Goal: Use online tool/utility: Use online tool/utility

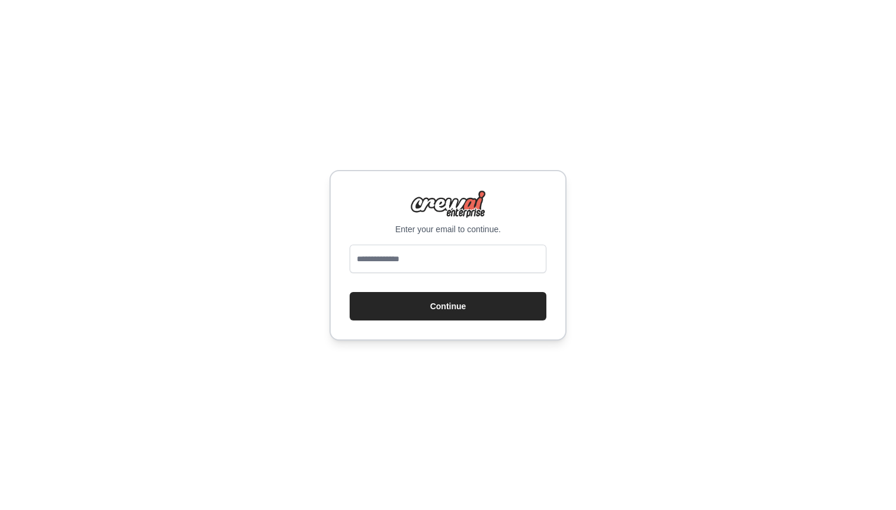
type input "**********"
click at [431, 306] on button "Continue" at bounding box center [448, 306] width 197 height 28
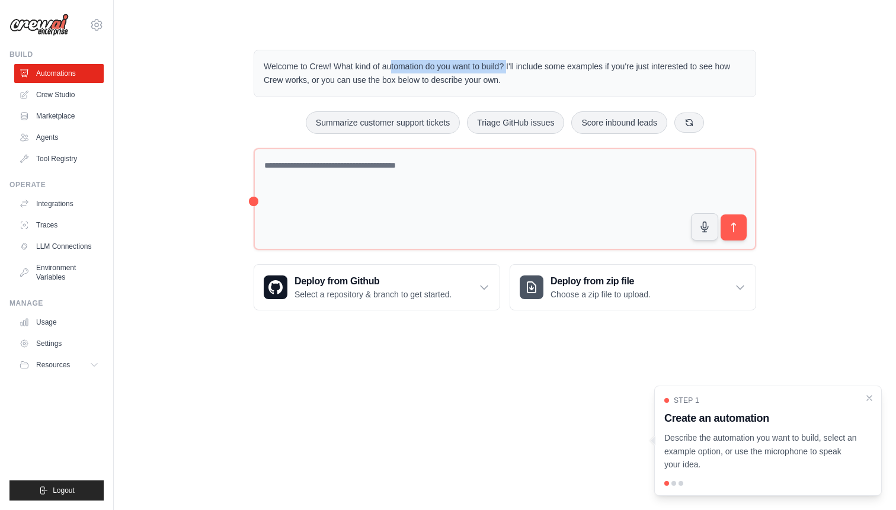
drag, startPoint x: 334, startPoint y: 65, endPoint x: 501, endPoint y: 66, distance: 167.7
click at [501, 66] on p "Welcome to Crew! What kind of automation do you want to build? I'll include som…" at bounding box center [505, 73] width 482 height 27
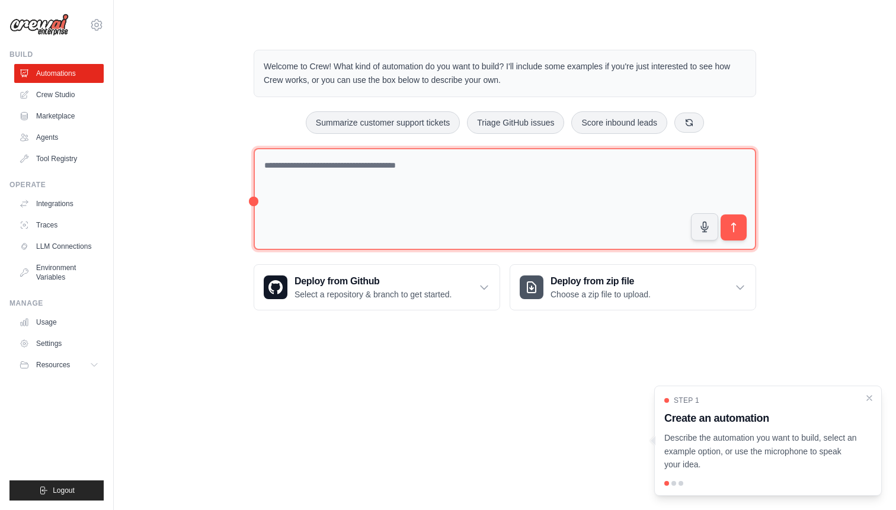
click at [281, 167] on textarea at bounding box center [505, 199] width 502 height 103
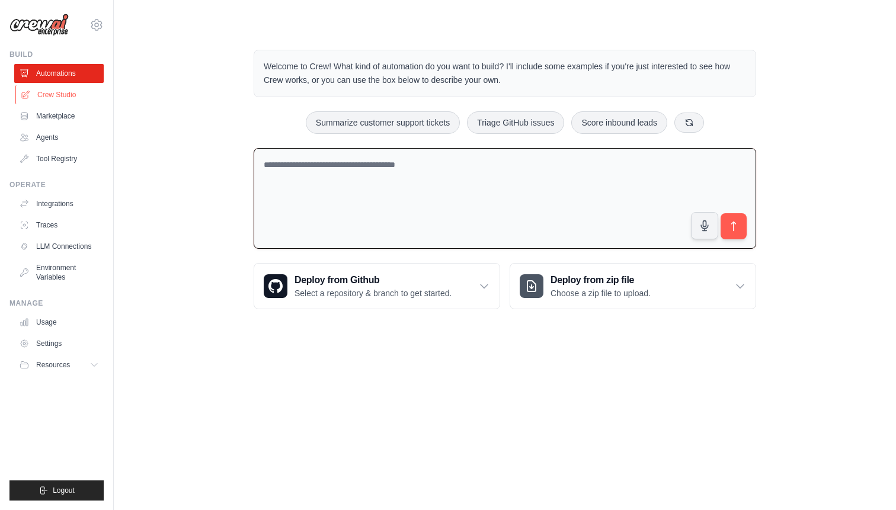
click at [49, 97] on link "Crew Studio" at bounding box center [59, 94] width 89 height 19
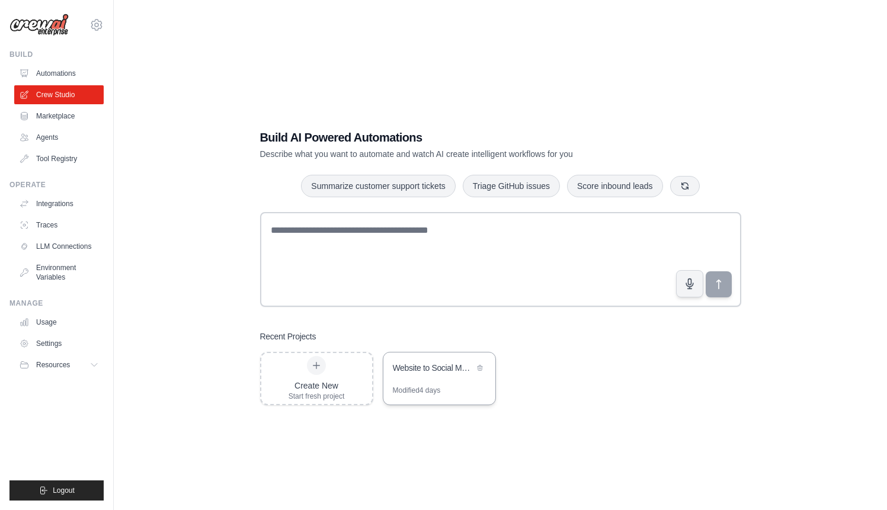
click at [452, 390] on div "Modified 4 days" at bounding box center [439, 395] width 112 height 19
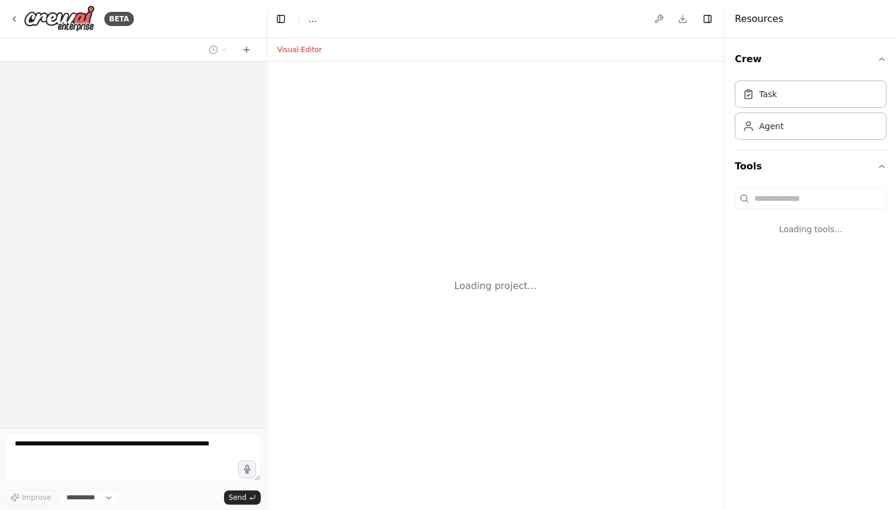
select select "****"
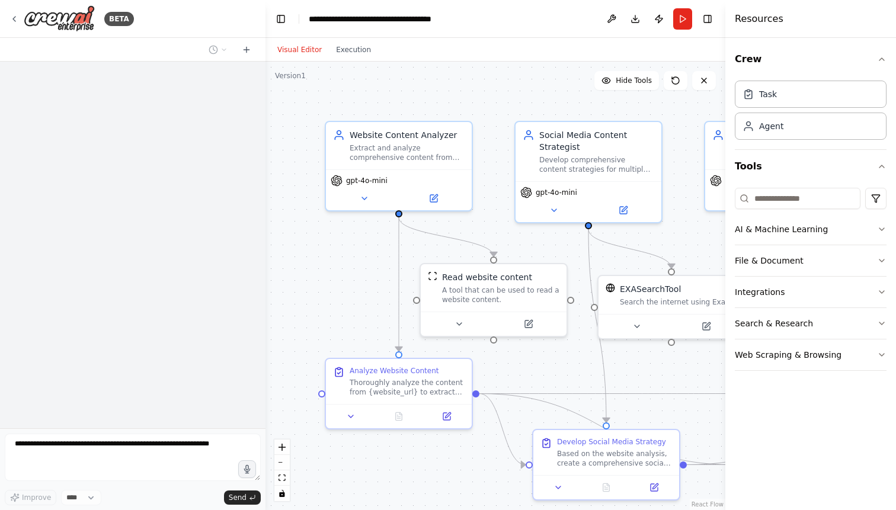
scroll to position [1085, 0]
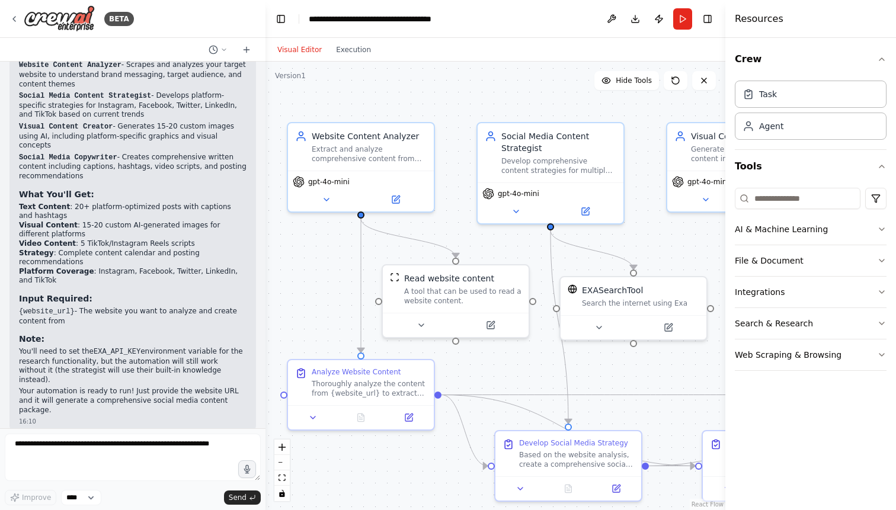
drag, startPoint x: 345, startPoint y: 281, endPoint x: 308, endPoint y: 282, distance: 37.9
click at [308, 282] on div ".deletable-edge-delete-btn { width: 20px; height: 20px; border: 0px solid #ffff…" at bounding box center [495, 286] width 460 height 449
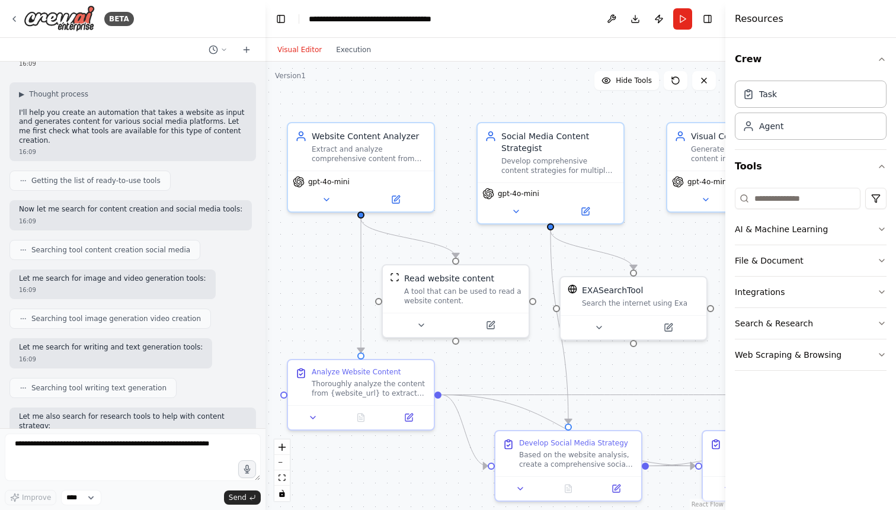
scroll to position [0, 0]
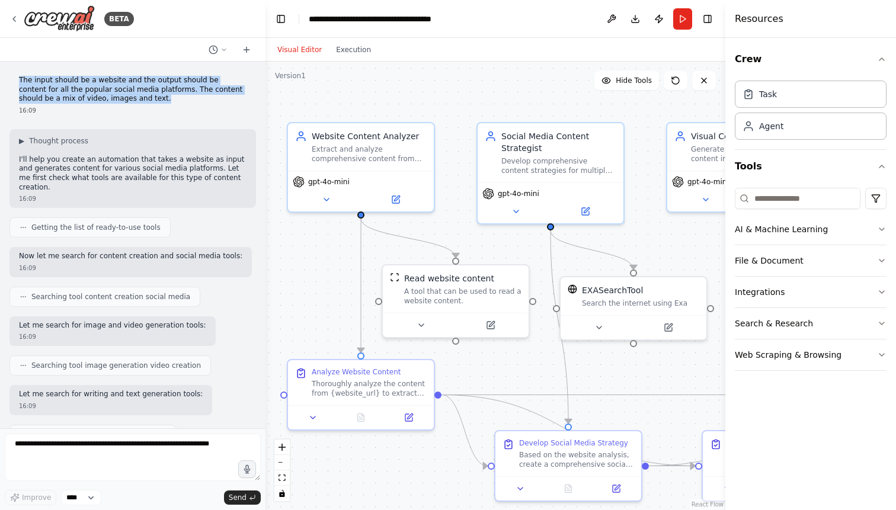
drag, startPoint x: 19, startPoint y: 80, endPoint x: 135, endPoint y: 95, distance: 117.1
click at [135, 95] on p "The input should be a website and the output should be content for all the popu…" at bounding box center [133, 90] width 228 height 28
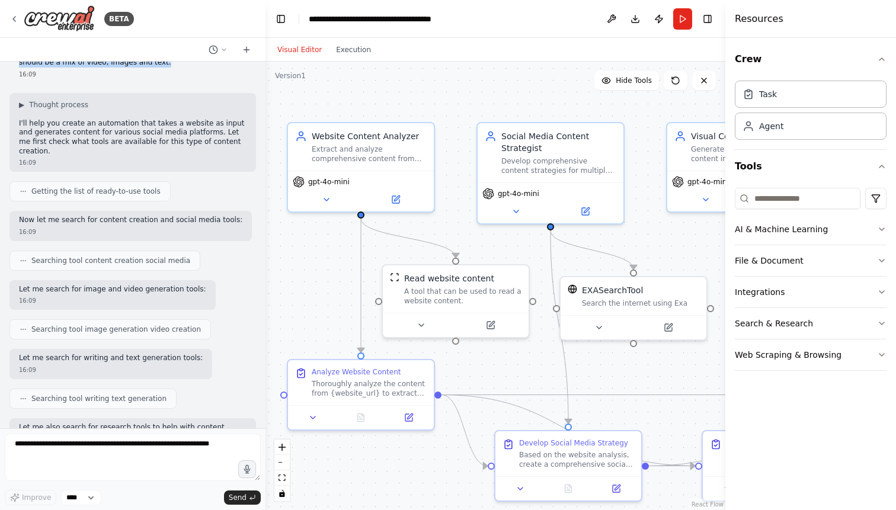
scroll to position [36, 0]
click at [882, 59] on icon "button" at bounding box center [881, 59] width 5 height 2
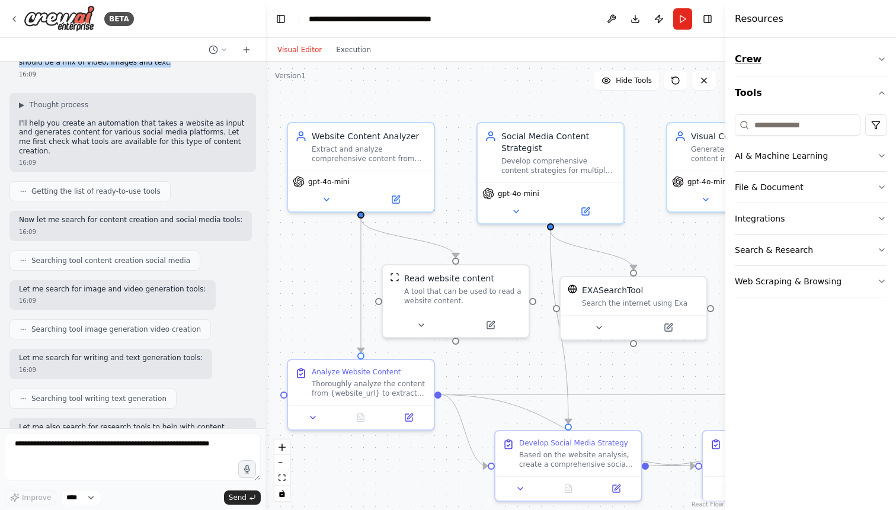
click at [882, 58] on icon "button" at bounding box center [881, 59] width 9 height 9
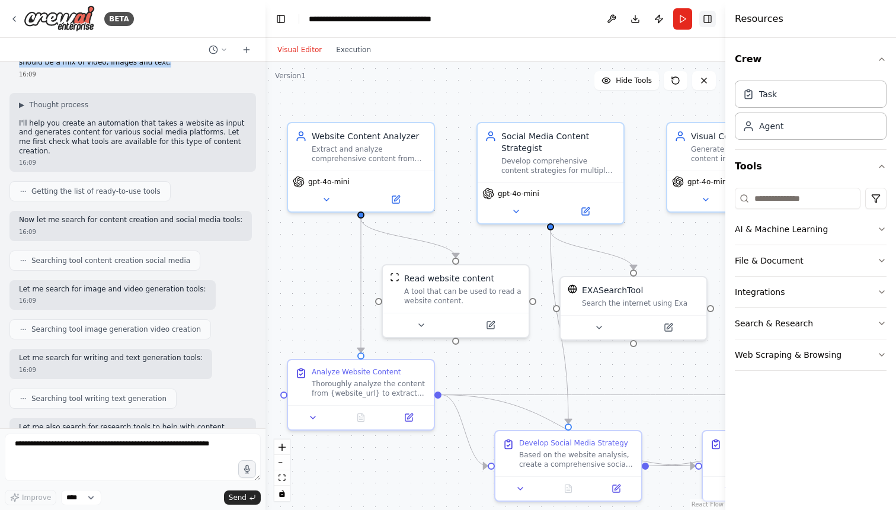
click at [706, 20] on button "Toggle Right Sidebar" at bounding box center [707, 19] width 17 height 17
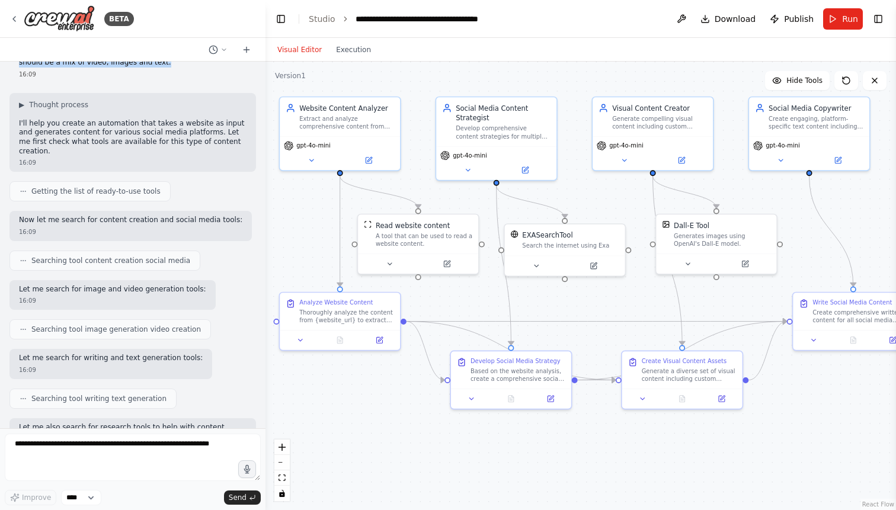
drag, startPoint x: 679, startPoint y: 251, endPoint x: 620, endPoint y: 211, distance: 71.3
click at [620, 211] on div ".deletable-edge-delete-btn { width: 20px; height: 20px; border: 0px solid #ffff…" at bounding box center [580, 286] width 630 height 449
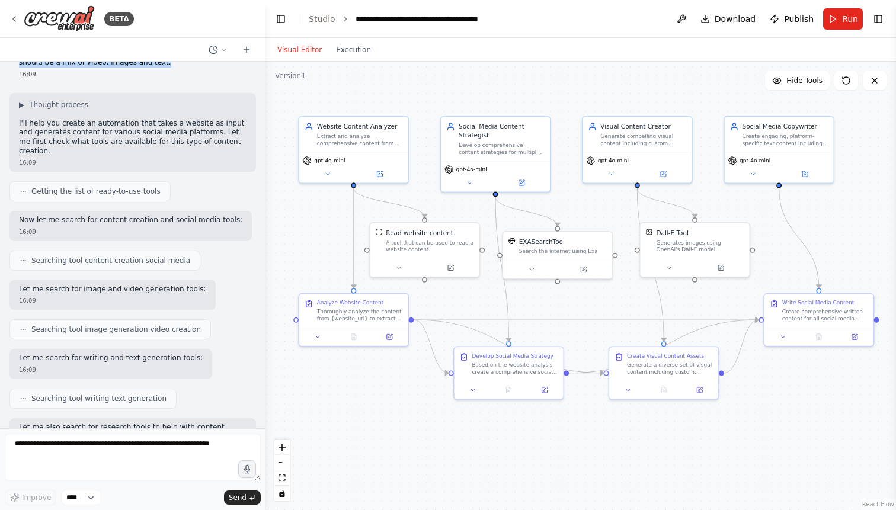
drag, startPoint x: 624, startPoint y: 203, endPoint x: 611, endPoint y: 212, distance: 15.5
click at [611, 212] on div ".deletable-edge-delete-btn { width: 20px; height: 20px; border: 0px solid #ffff…" at bounding box center [580, 286] width 630 height 449
click at [843, 18] on span "Run" at bounding box center [850, 19] width 16 height 12
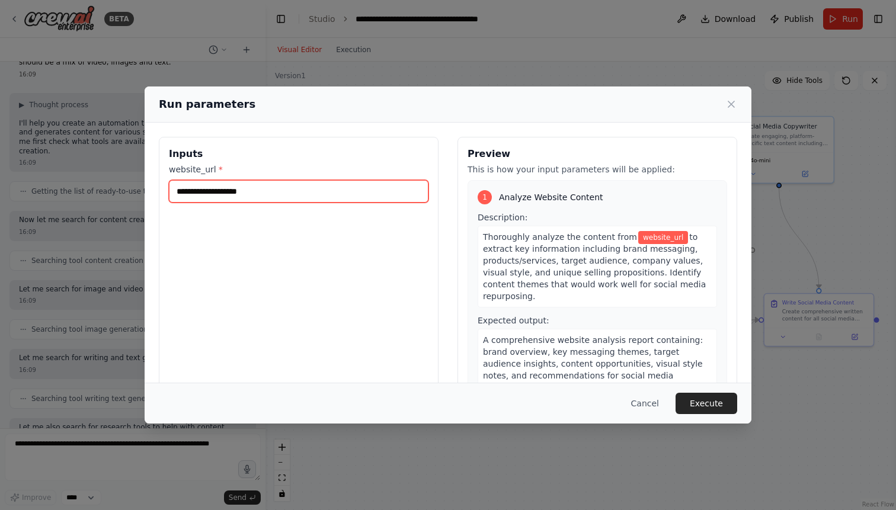
click at [222, 191] on input "website_url *" at bounding box center [299, 191] width 260 height 23
click at [238, 182] on input "website_url *" at bounding box center [299, 191] width 260 height 23
paste input "**********"
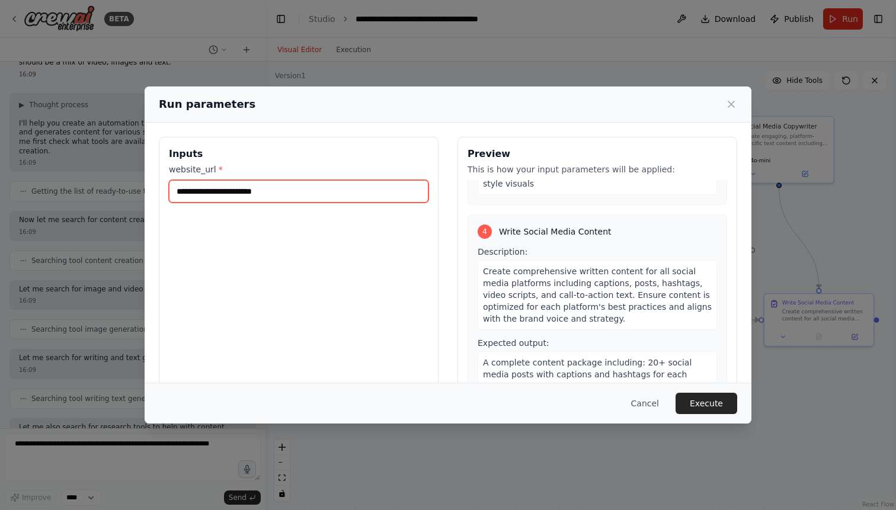
scroll to position [49, 0]
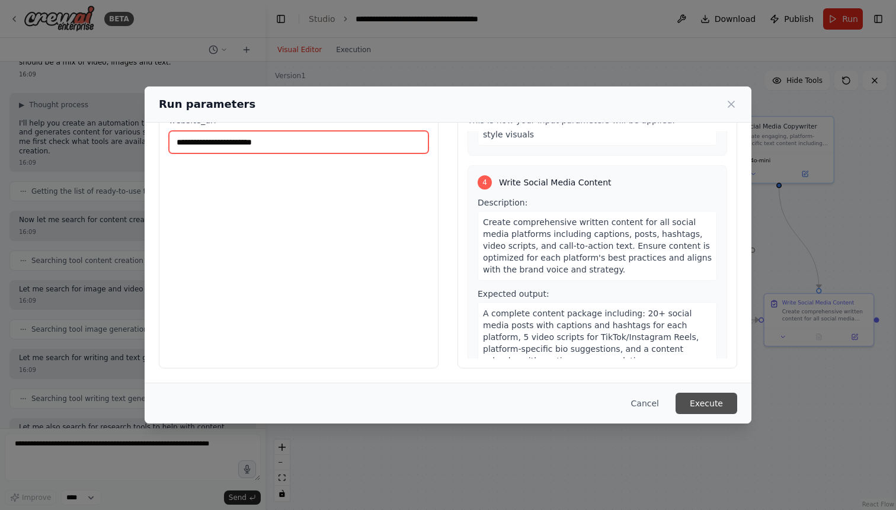
type input "**********"
click at [718, 403] on button "Execute" at bounding box center [706, 403] width 62 height 21
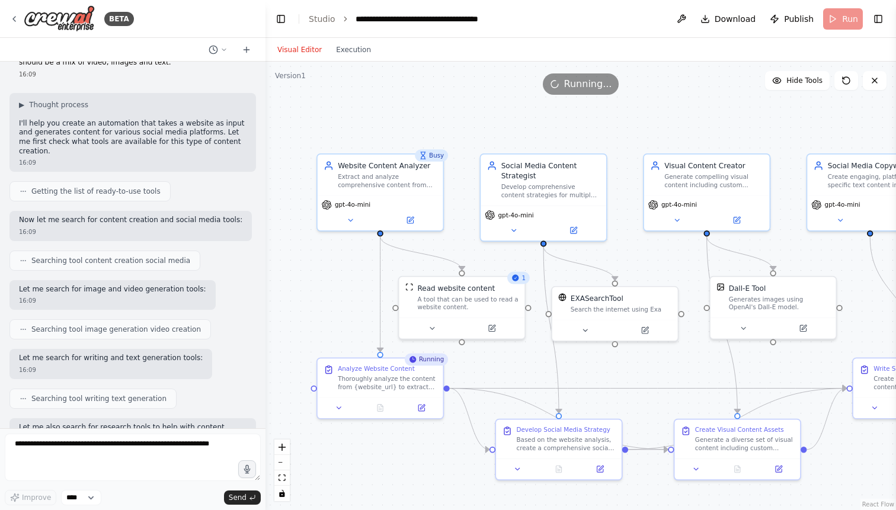
drag, startPoint x: 384, startPoint y: 390, endPoint x: 418, endPoint y: 475, distance: 91.8
click at [418, 475] on div ".deletable-edge-delete-btn { width: 20px; height: 20px; border: 0px solid #ffff…" at bounding box center [580, 286] width 630 height 449
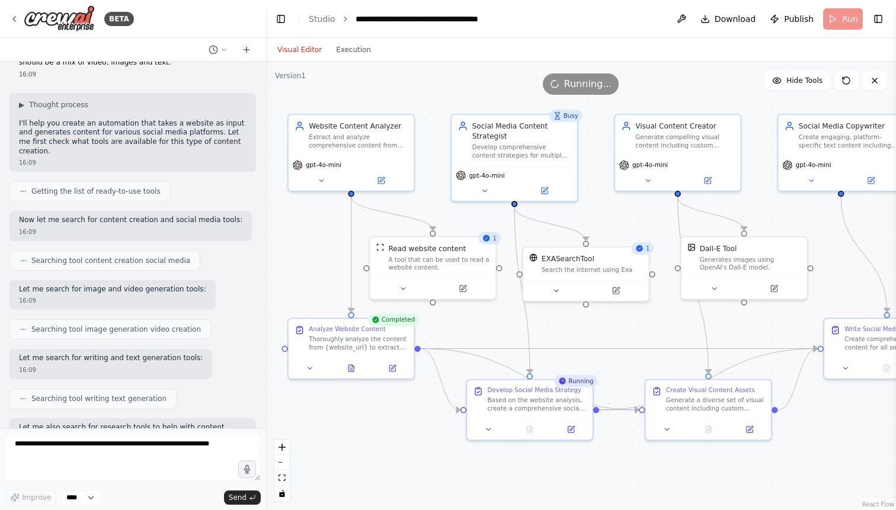
drag, startPoint x: 335, startPoint y: 298, endPoint x: 302, endPoint y: 248, distance: 60.1
click at [302, 248] on div ".deletable-edge-delete-btn { width: 20px; height: 20px; border: 0px solid #ffff…" at bounding box center [580, 286] width 630 height 449
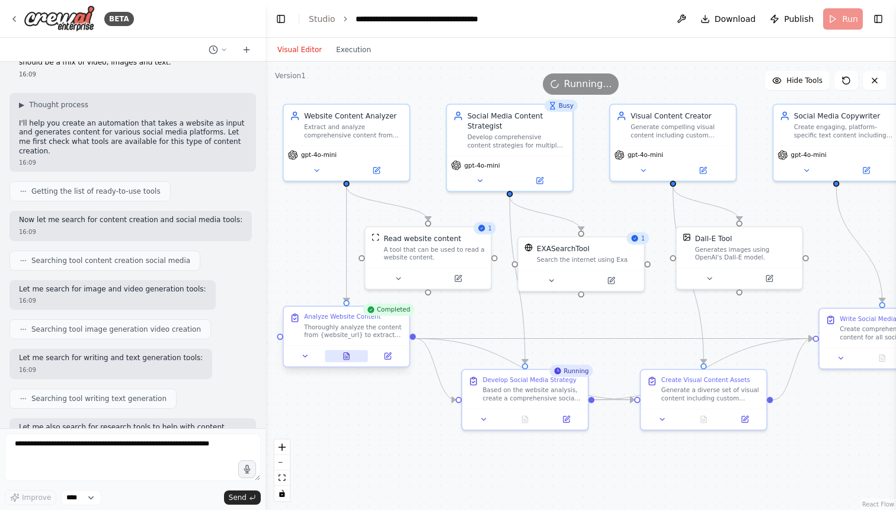
click at [345, 354] on icon at bounding box center [346, 356] width 5 height 7
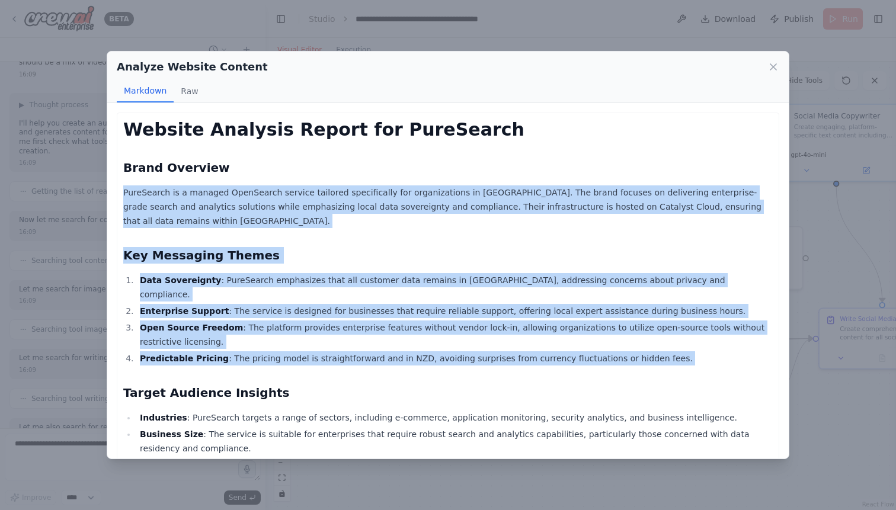
drag, startPoint x: 125, startPoint y: 193, endPoint x: 698, endPoint y: 354, distance: 595.4
click at [698, 354] on div "Website Analysis Report for PureSearch Brand Overview PureSearch is a managed O…" at bounding box center [447, 474] width 649 height 711
click at [322, 304] on li "Enterprise Support : The service is designed for businesses that require reliab…" at bounding box center [454, 311] width 636 height 14
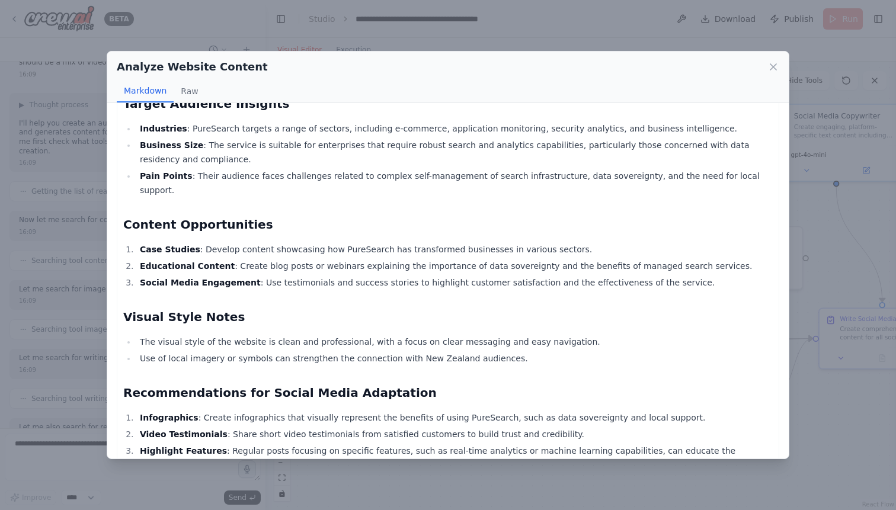
scroll to position [345, 0]
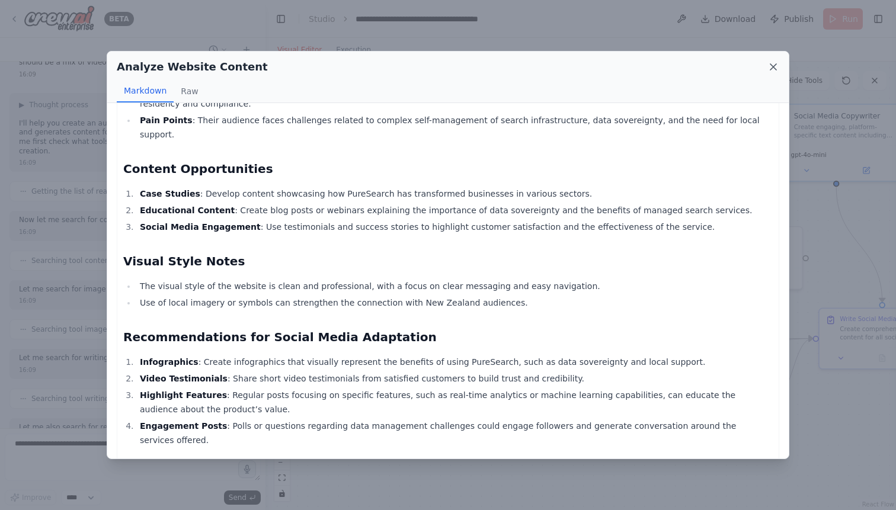
click at [771, 69] on icon at bounding box center [773, 67] width 12 height 12
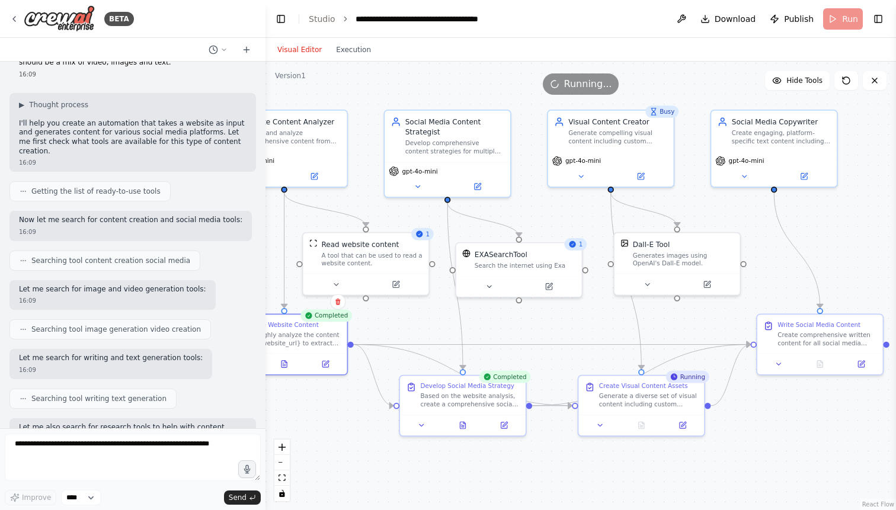
drag, startPoint x: 545, startPoint y: 460, endPoint x: 482, endPoint y: 466, distance: 62.5
click at [482, 466] on div ".deletable-edge-delete-btn { width: 20px; height: 20px; border: 0px solid #ffff…" at bounding box center [580, 286] width 630 height 449
click at [463, 424] on icon at bounding box center [462, 423] width 5 height 7
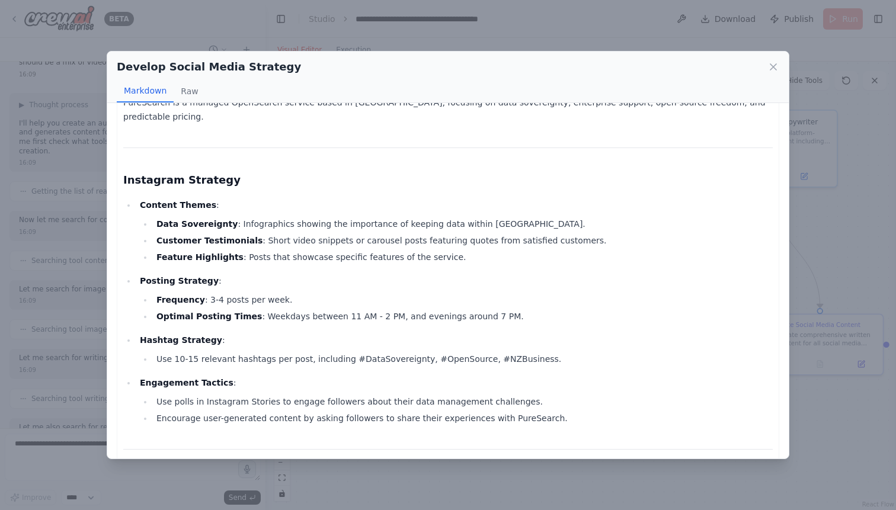
scroll to position [66, 0]
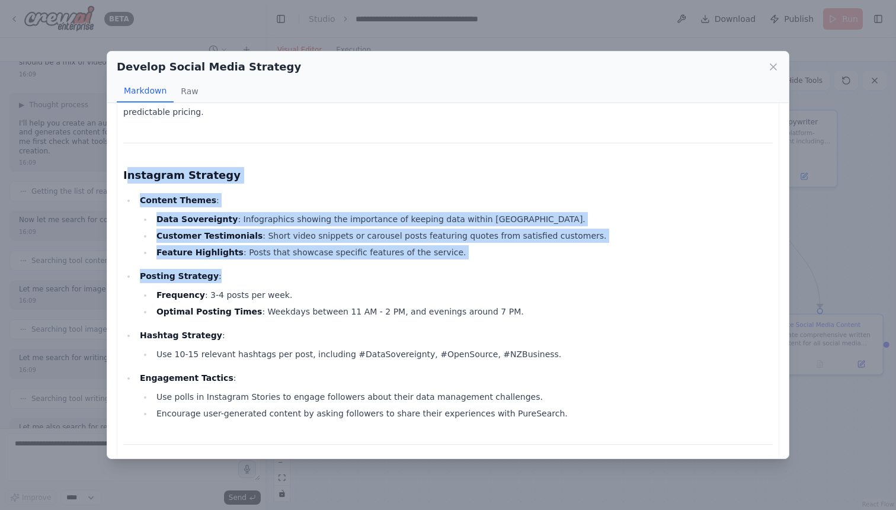
drag, startPoint x: 126, startPoint y: 159, endPoint x: 410, endPoint y: 263, distance: 302.4
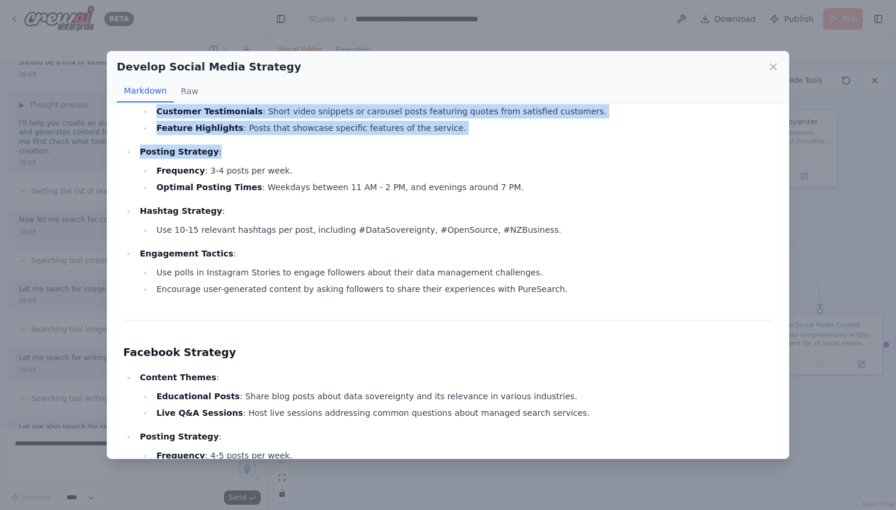
scroll to position [167, 0]
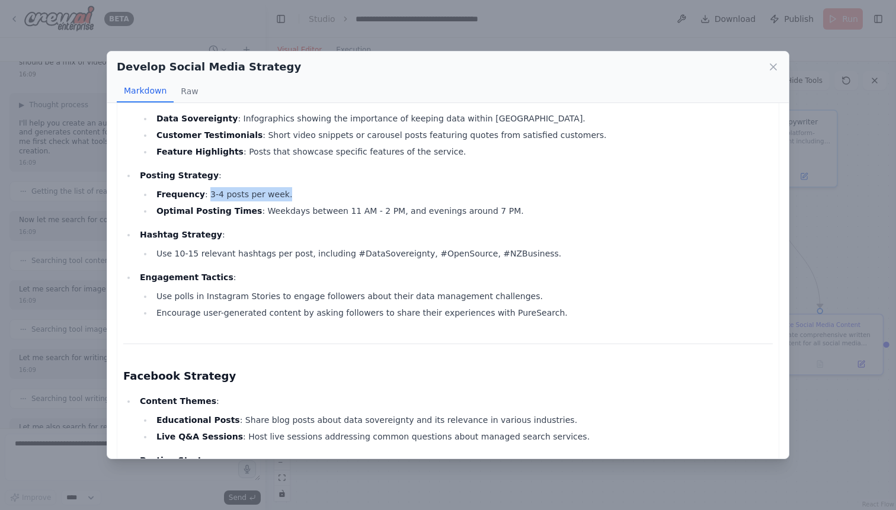
drag, startPoint x: 203, startPoint y: 180, endPoint x: 289, endPoint y: 180, distance: 85.9
click at [289, 187] on li "Frequency : 3-4 posts per week." at bounding box center [463, 194] width 620 height 14
click at [191, 89] on button "Raw" at bounding box center [189, 91] width 31 height 23
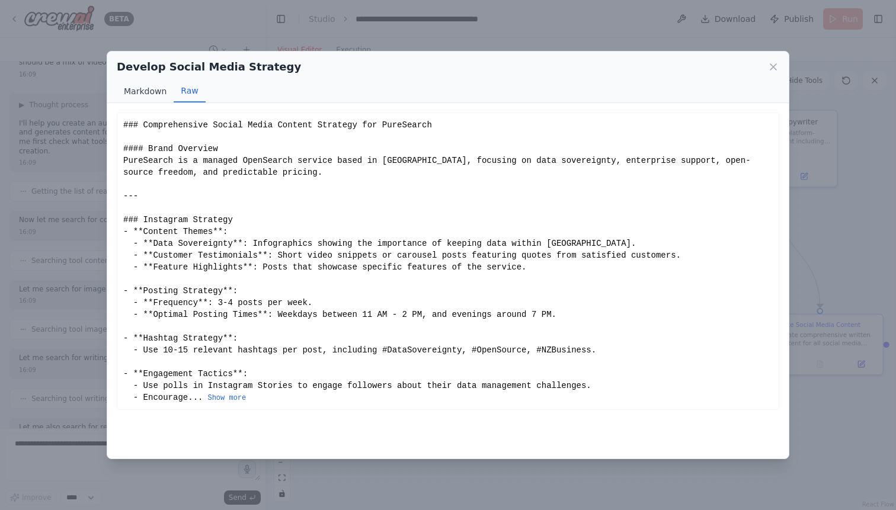
click at [151, 93] on button "Markdown" at bounding box center [145, 91] width 57 height 23
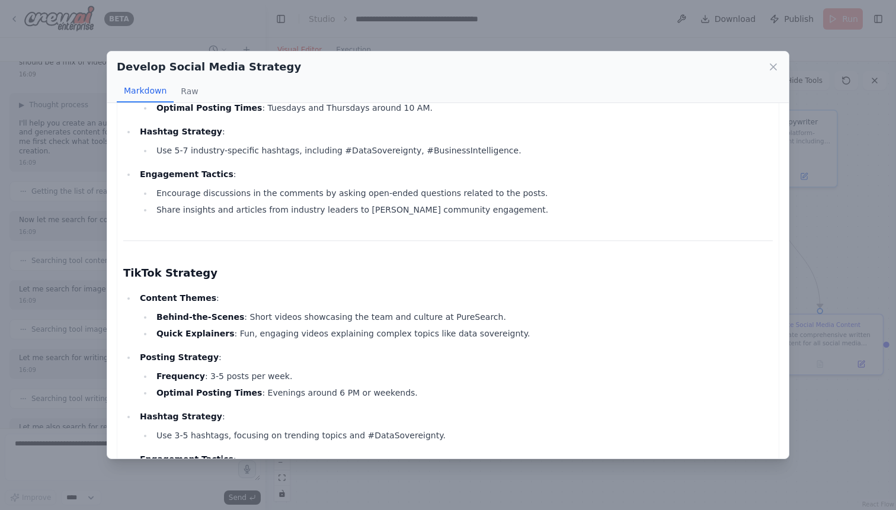
scroll to position [1268, 0]
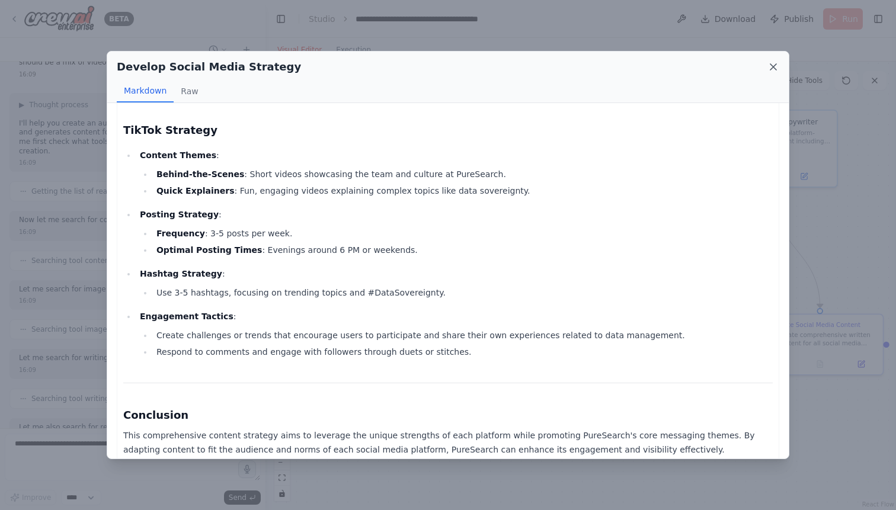
click at [774, 72] on icon at bounding box center [773, 67] width 12 height 12
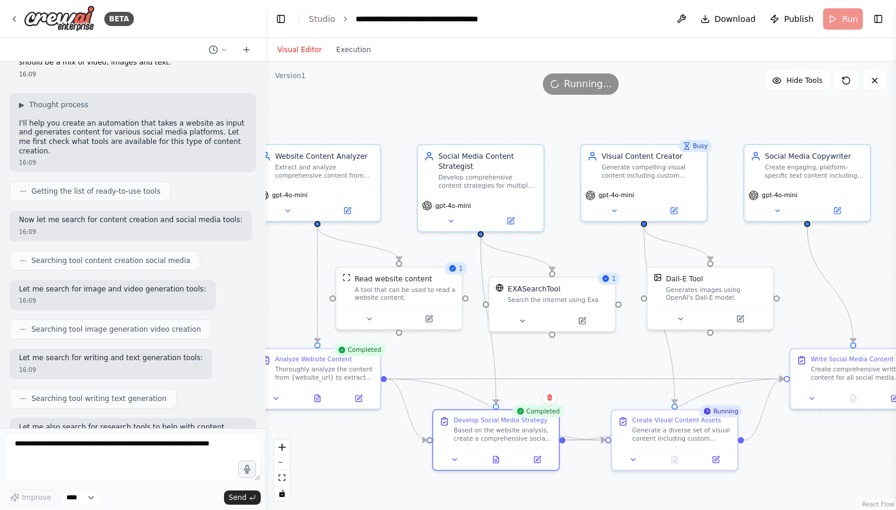
drag, startPoint x: 549, startPoint y: 326, endPoint x: 582, endPoint y: 361, distance: 47.8
click at [582, 361] on div ".deletable-edge-delete-btn { width: 20px; height: 20px; border: 0px solid #ffff…" at bounding box center [580, 286] width 630 height 449
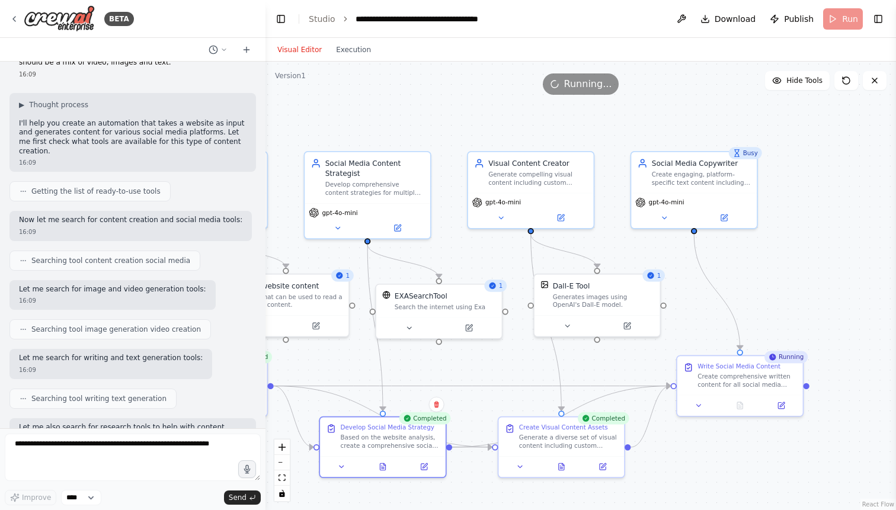
drag, startPoint x: 539, startPoint y: 357, endPoint x: 388, endPoint y: 372, distance: 152.5
click at [388, 373] on div ".deletable-edge-delete-btn { width: 20px; height: 20px; border: 0px solid #ffff…" at bounding box center [580, 286] width 630 height 449
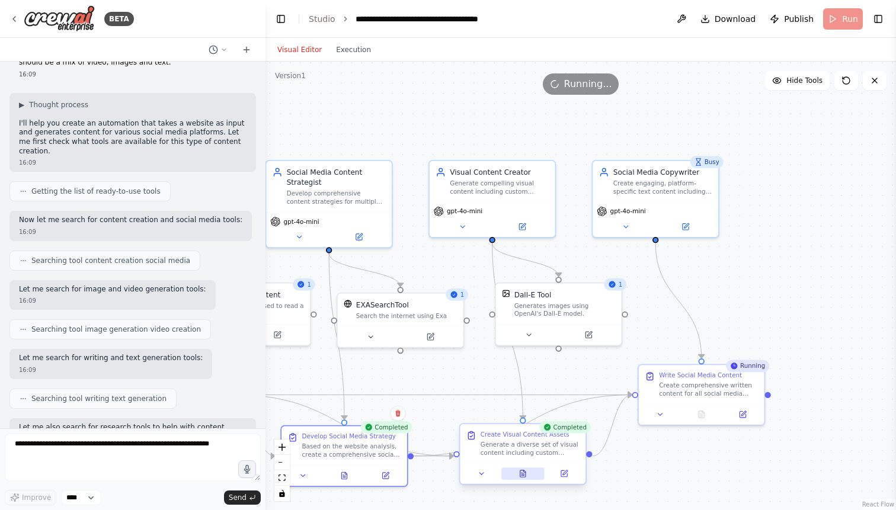
click at [522, 474] on icon at bounding box center [522, 474] width 3 height 0
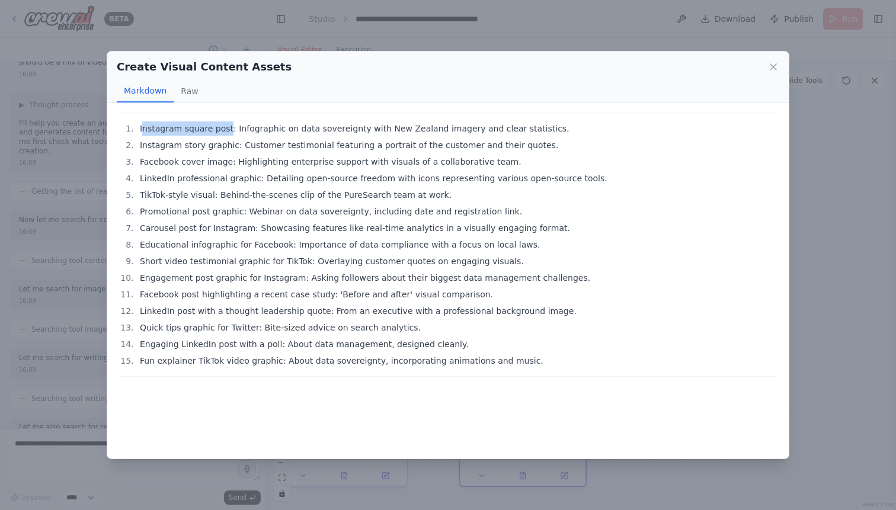
drag, startPoint x: 142, startPoint y: 127, endPoint x: 225, endPoint y: 129, distance: 83.0
click at [225, 129] on li "Instagram square post: Infographic on data sovereignty with New Zealand imagery…" at bounding box center [454, 128] width 636 height 14
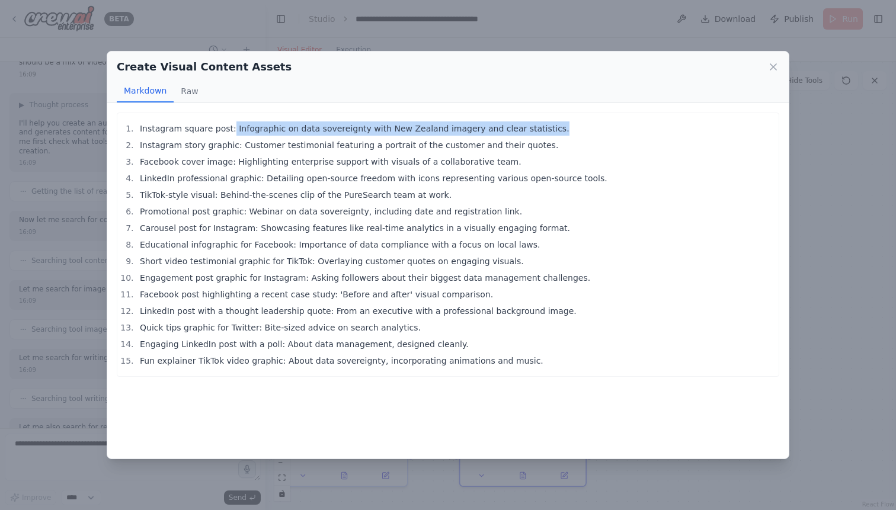
drag, startPoint x: 227, startPoint y: 128, endPoint x: 536, endPoint y: 123, distance: 308.7
click at [536, 123] on li "Instagram square post: Infographic on data sovereignty with New Zealand imagery…" at bounding box center [454, 128] width 636 height 14
click at [774, 66] on icon at bounding box center [773, 67] width 6 height 6
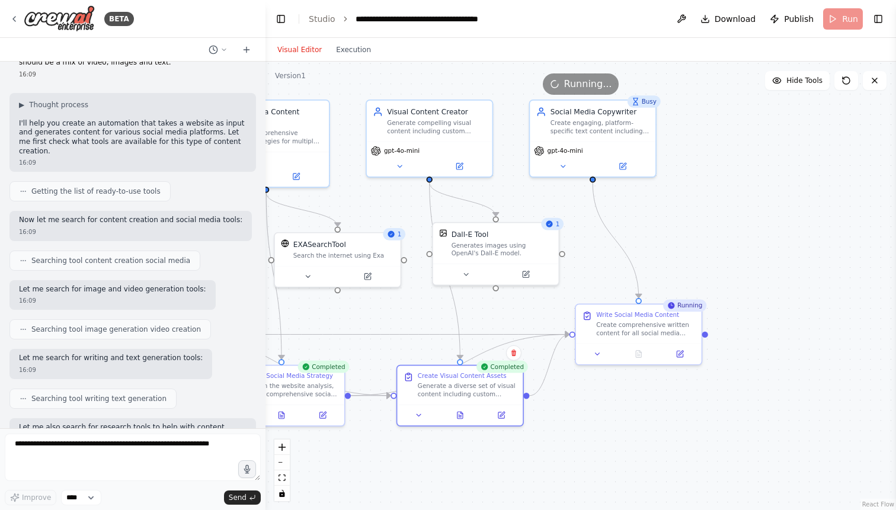
drag, startPoint x: 755, startPoint y: 280, endPoint x: 692, endPoint y: 219, distance: 87.2
click at [692, 219] on div ".deletable-edge-delete-btn { width: 20px; height: 20px; border: 0px solid #ffff…" at bounding box center [580, 286] width 630 height 449
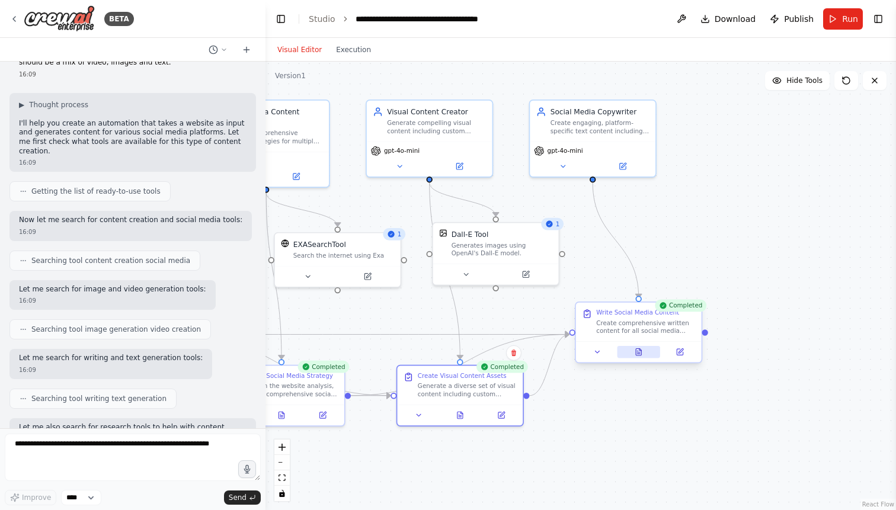
click at [642, 353] on icon at bounding box center [639, 352] width 8 height 8
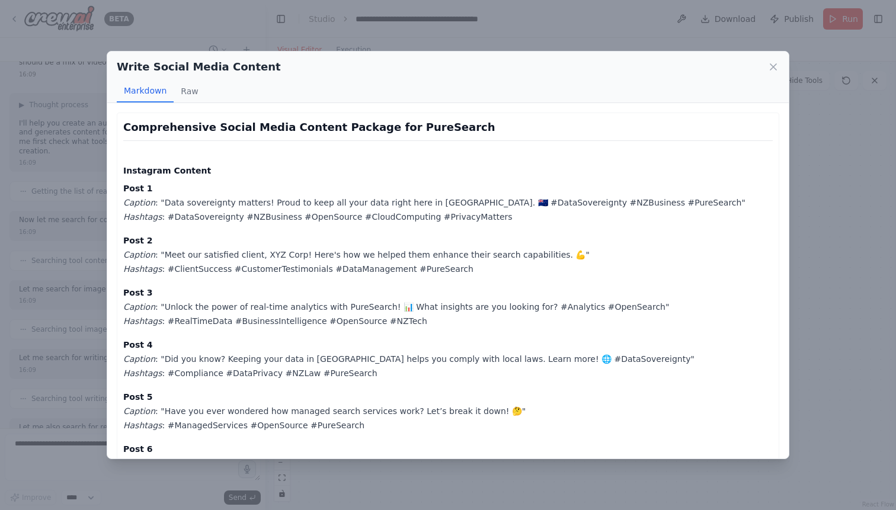
click at [138, 198] on em "Caption" at bounding box center [139, 202] width 32 height 9
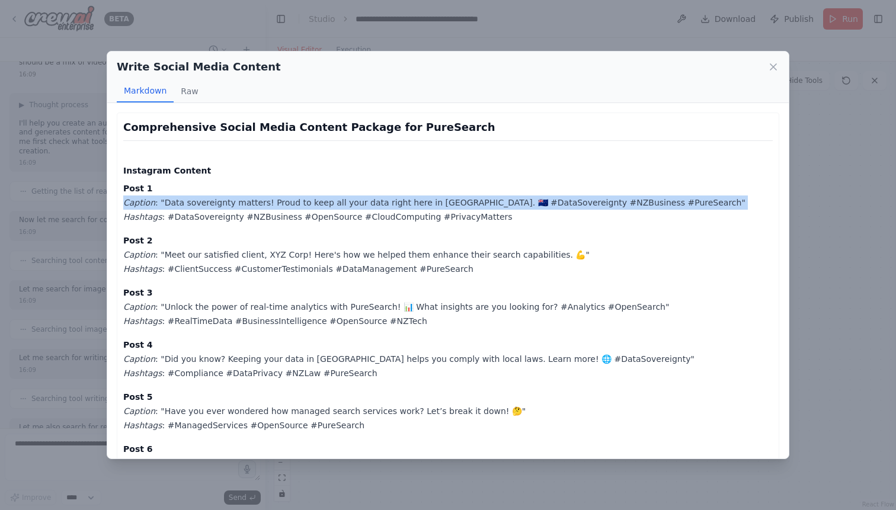
click at [138, 198] on em "Caption" at bounding box center [139, 202] width 32 height 9
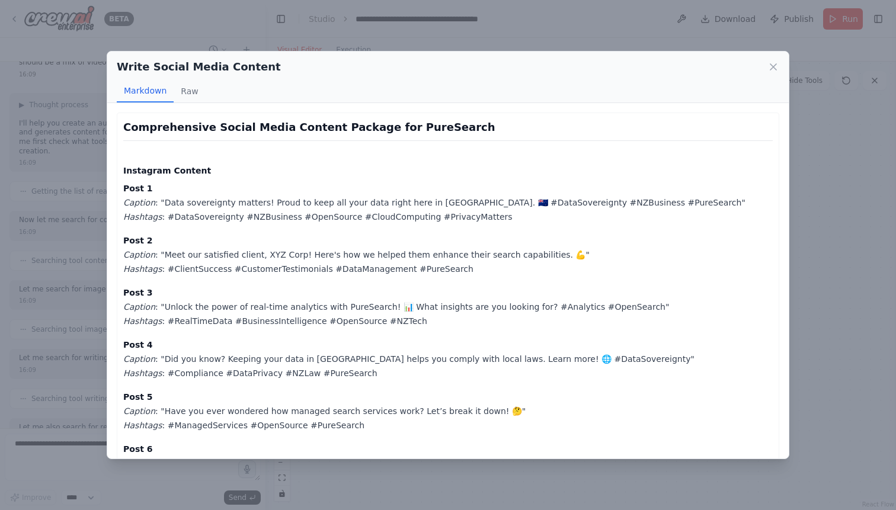
click at [140, 217] on em "Hashtags" at bounding box center [142, 216] width 39 height 9
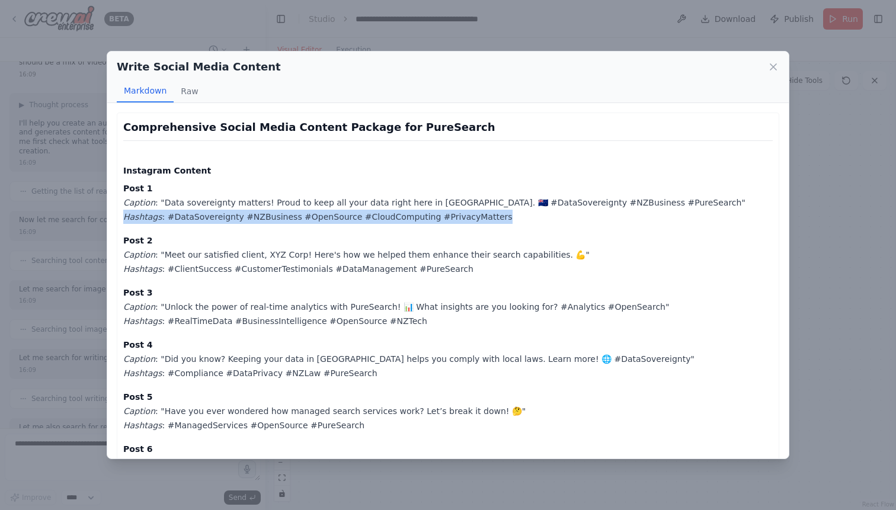
click at [140, 217] on em "Hashtags" at bounding box center [142, 216] width 39 height 9
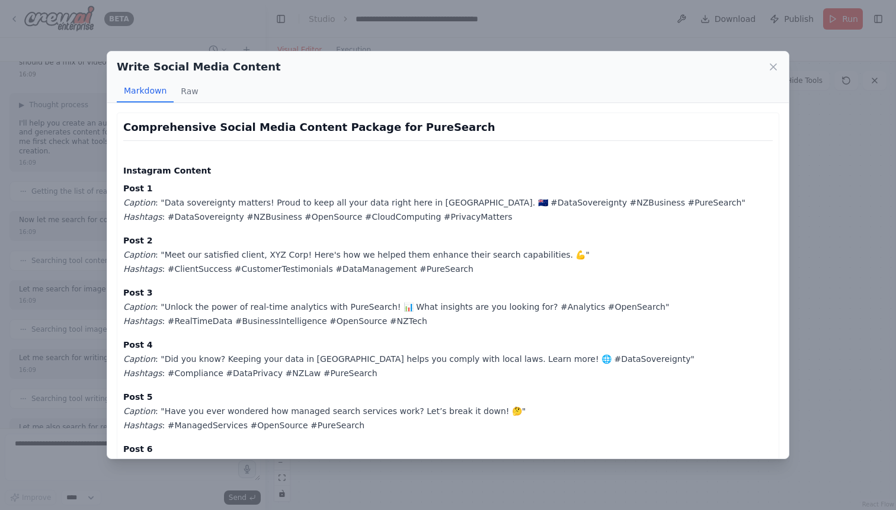
click at [140, 254] on em "Caption" at bounding box center [139, 254] width 32 height 9
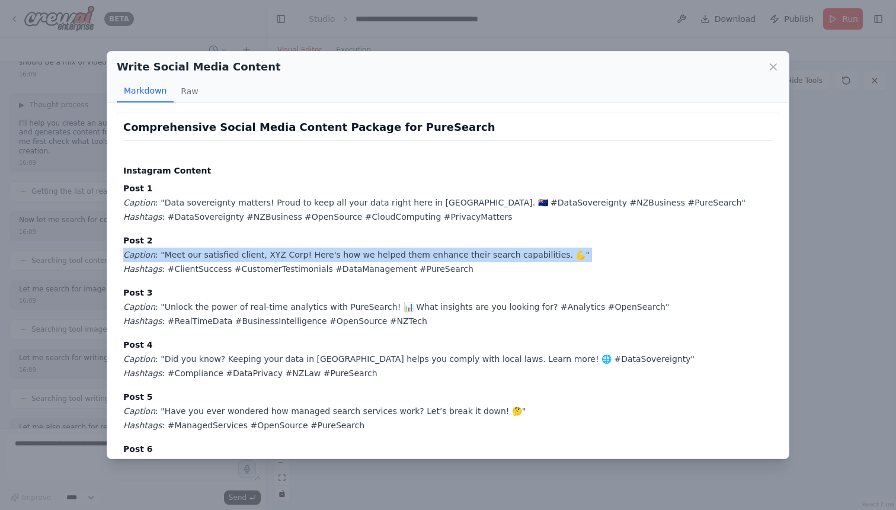
click at [140, 254] on em "Caption" at bounding box center [139, 254] width 32 height 9
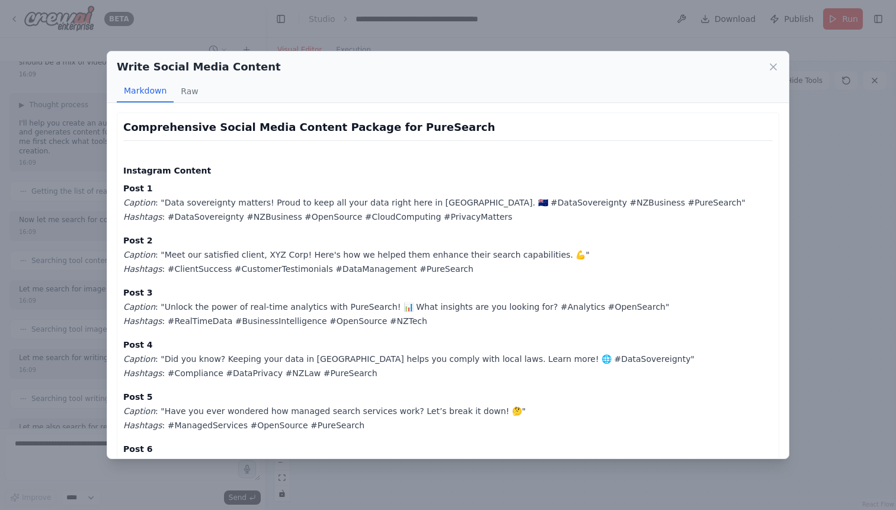
click at [139, 267] on em "Hashtags" at bounding box center [142, 268] width 39 height 9
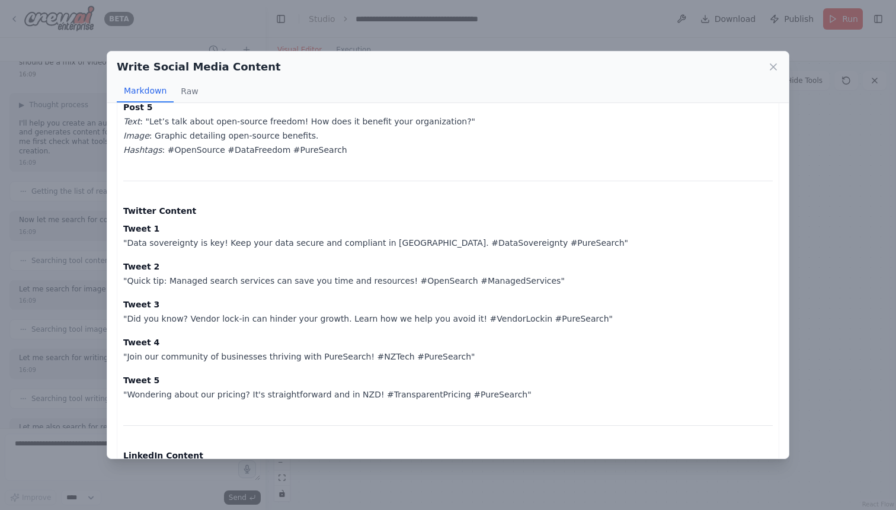
scroll to position [1470, 0]
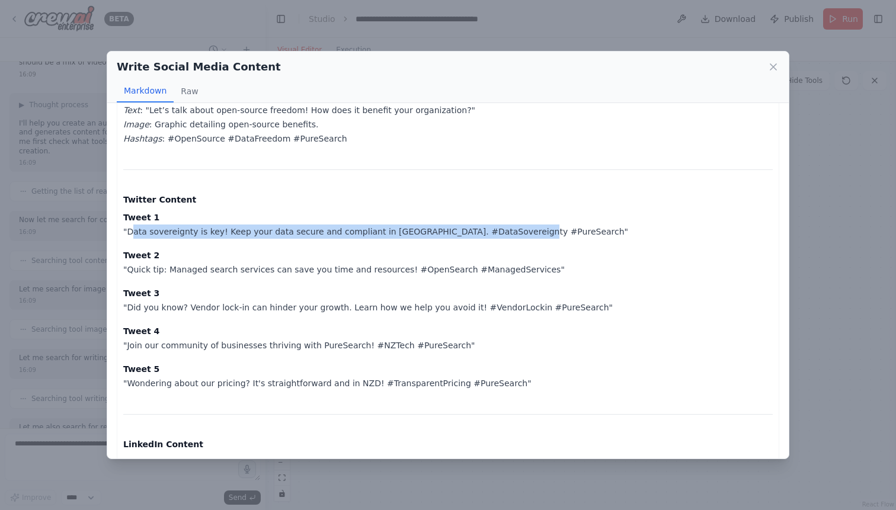
drag, startPoint x: 132, startPoint y: 219, endPoint x: 514, endPoint y: 216, distance: 382.2
click at [514, 216] on p "Tweet 1 "Data sovereignty is key! Keep your data secure and compliant in NZ. #D…" at bounding box center [447, 224] width 649 height 28
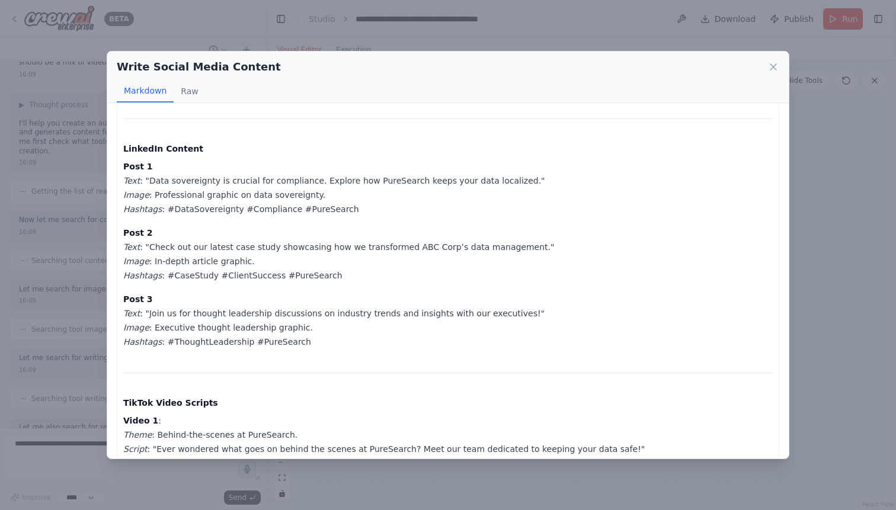
scroll to position [1768, 0]
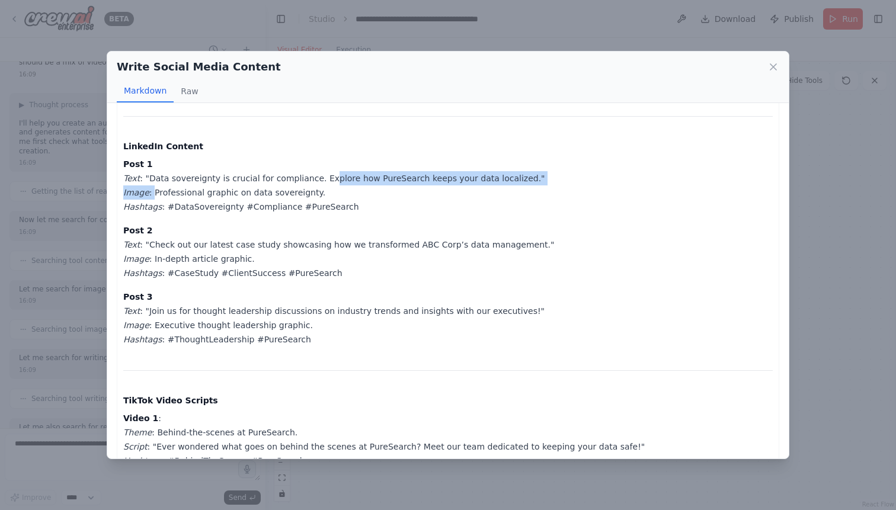
drag, startPoint x: 151, startPoint y: 178, endPoint x: 319, endPoint y: 171, distance: 167.8
click at [319, 171] on p "Post 1 Text : "Data sovereignty is crucial for compliance. Explore how PureSear…" at bounding box center [447, 185] width 649 height 57
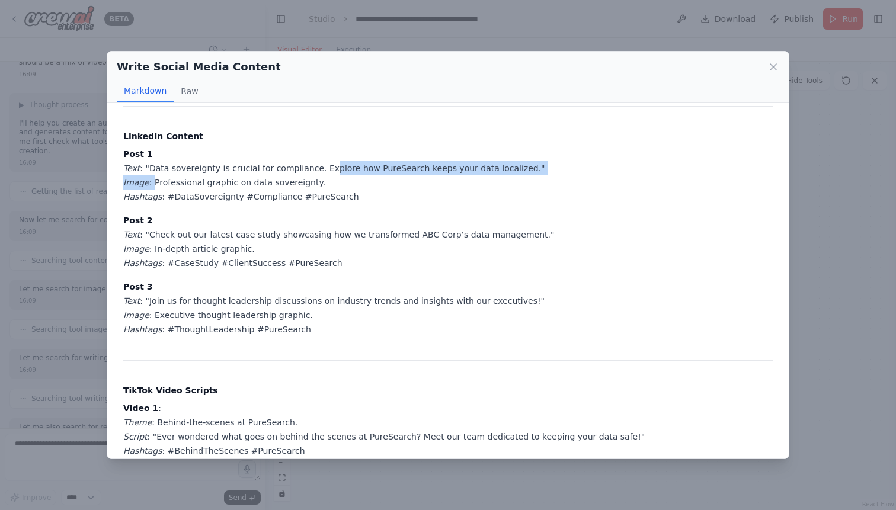
scroll to position [1779, 0]
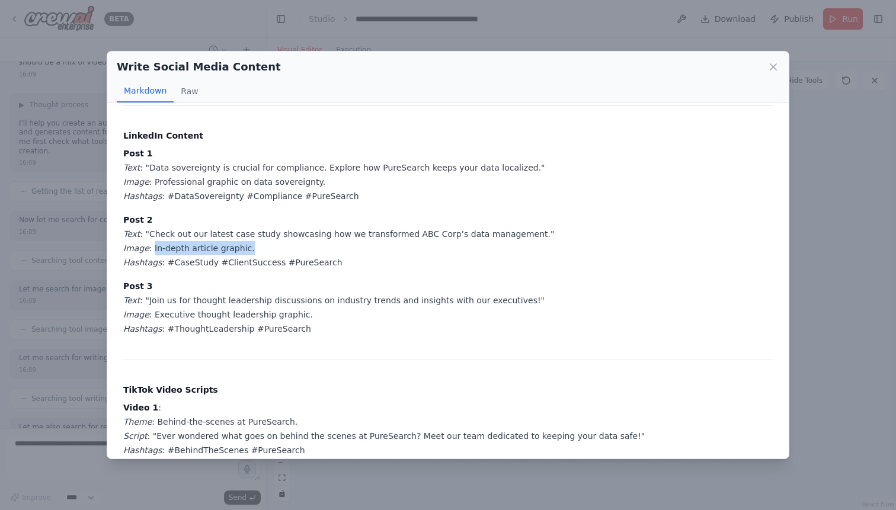
drag, startPoint x: 151, startPoint y: 233, endPoint x: 245, endPoint y: 232, distance: 93.6
click at [245, 232] on p "Post 2 Text : "Check out our latest case study showcasing how we transformed AB…" at bounding box center [447, 241] width 649 height 57
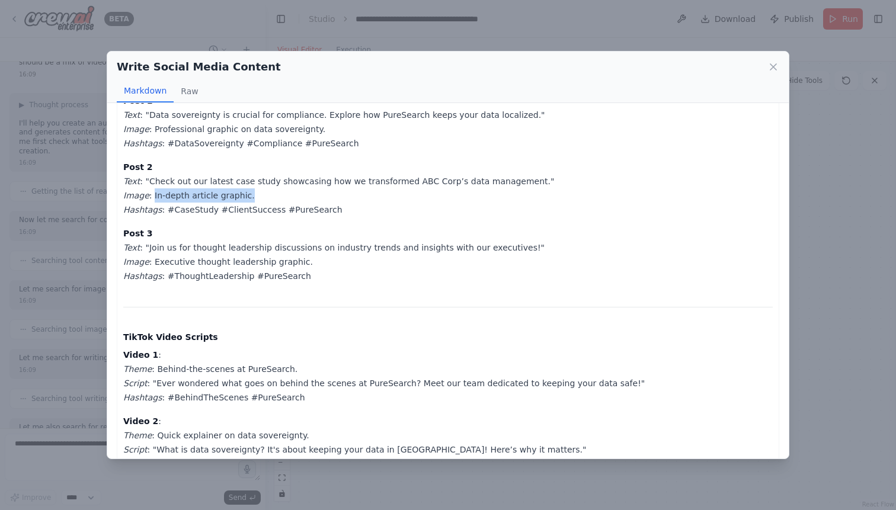
scroll to position [1849, 0]
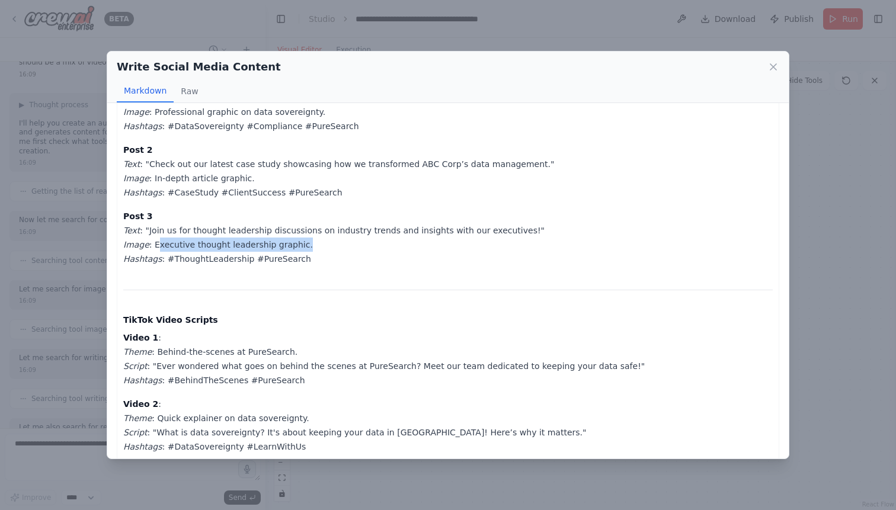
drag, startPoint x: 155, startPoint y: 232, endPoint x: 297, endPoint y: 230, distance: 142.8
click at [297, 230] on p "Post 3 Text : "Join us for thought leadership discussions on industry trends an…" at bounding box center [447, 237] width 649 height 57
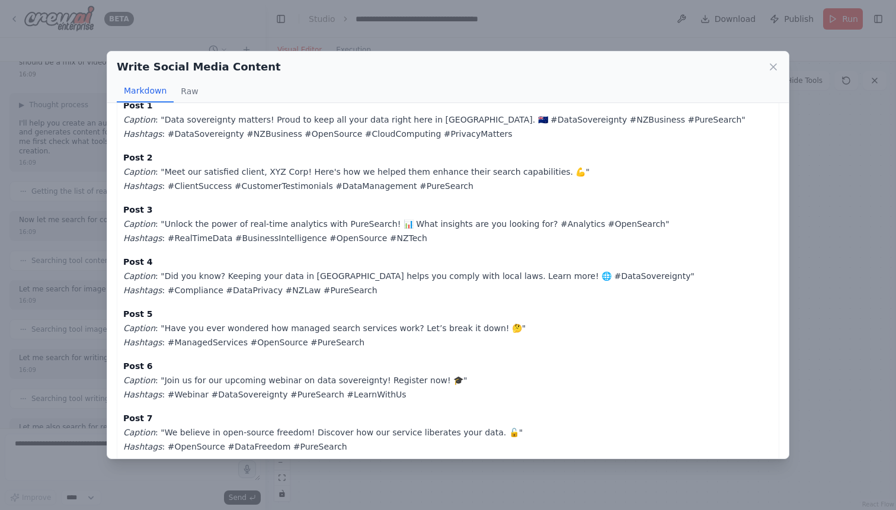
scroll to position [0, 0]
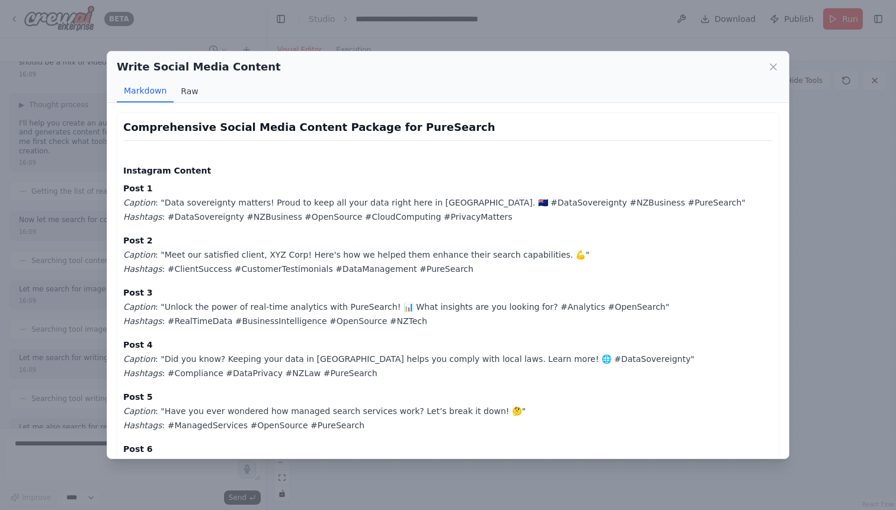
click at [195, 98] on button "Raw" at bounding box center [189, 91] width 31 height 23
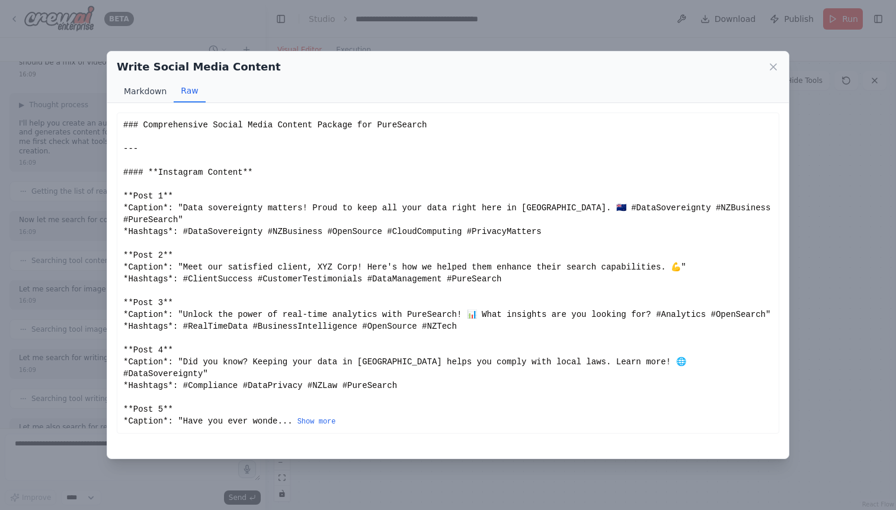
click at [143, 97] on button "Markdown" at bounding box center [145, 91] width 57 height 23
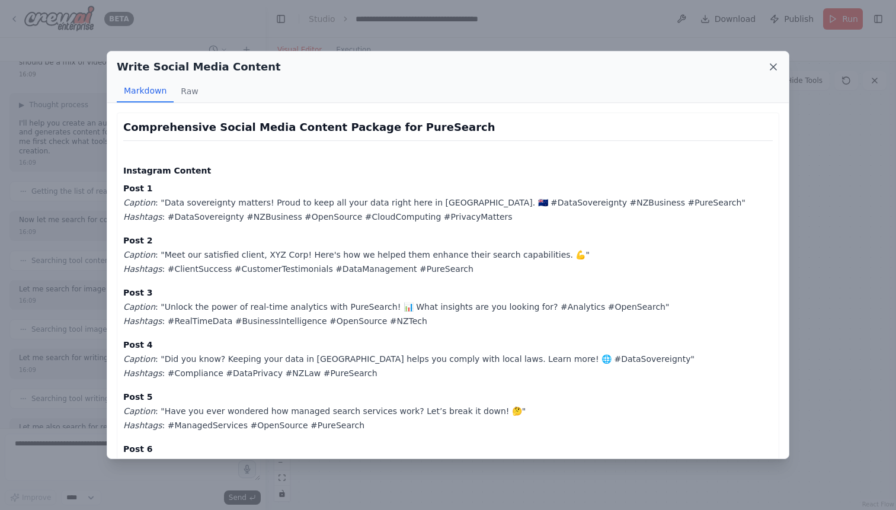
click at [773, 67] on icon at bounding box center [773, 67] width 6 height 6
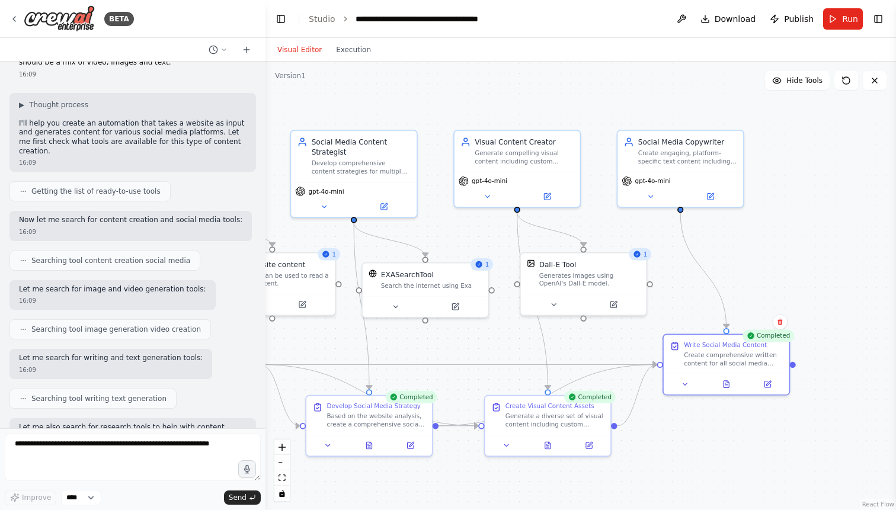
drag, startPoint x: 590, startPoint y: 268, endPoint x: 678, endPoint y: 299, distance: 92.8
click at [678, 299] on div ".deletable-edge-delete-btn { width: 20px; height: 20px; border: 0px solid #ffff…" at bounding box center [580, 286] width 630 height 449
click at [557, 305] on icon at bounding box center [553, 303] width 8 height 8
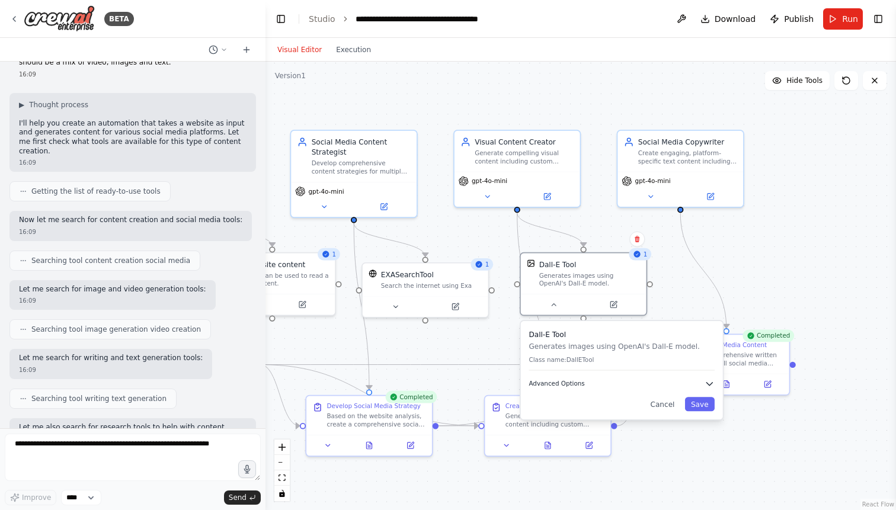
click at [584, 379] on button "Advanced Options" at bounding box center [621, 384] width 185 height 10
click at [683, 283] on div ".deletable-edge-delete-btn { width: 20px; height: 20px; border: 0px solid #ffff…" at bounding box center [580, 286] width 630 height 449
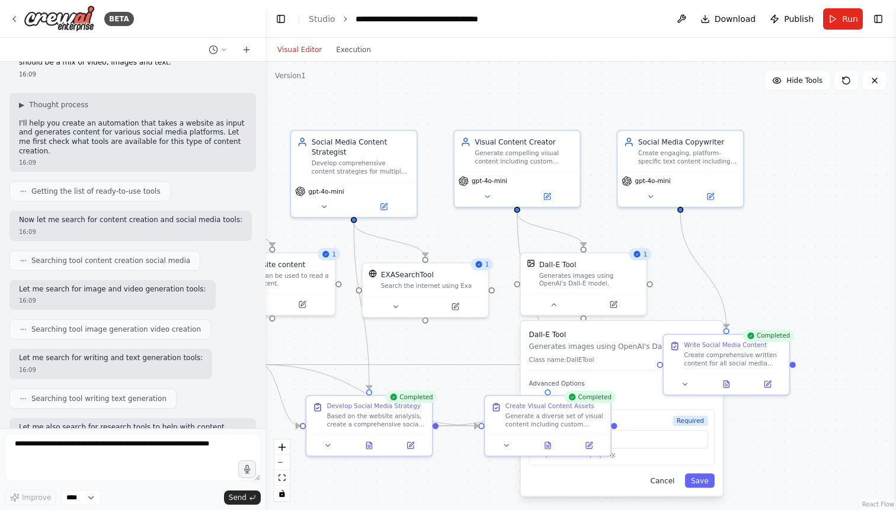
click at [664, 481] on button "Cancel" at bounding box center [662, 480] width 37 height 14
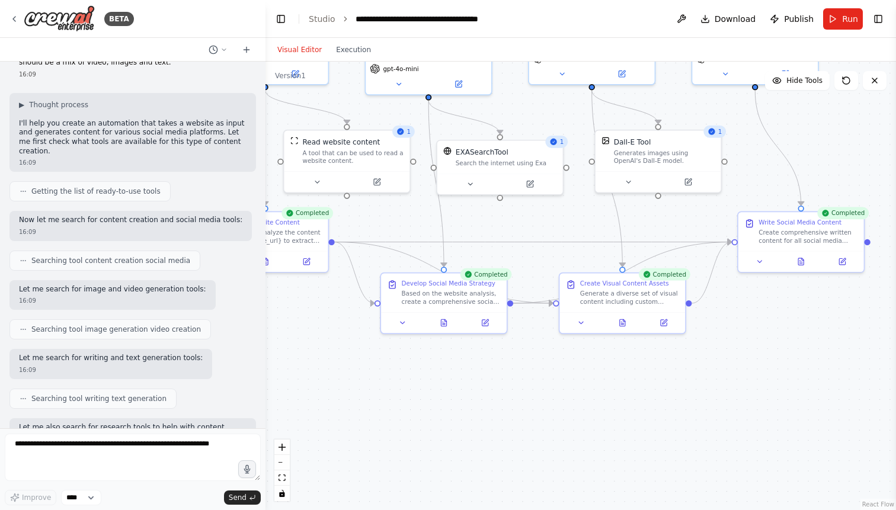
drag, startPoint x: 682, startPoint y: 421, endPoint x: 757, endPoint y: 298, distance: 143.9
click at [757, 298] on div ".deletable-edge-delete-btn { width: 20px; height: 20px; border: 0px solid #ffff…" at bounding box center [580, 286] width 630 height 449
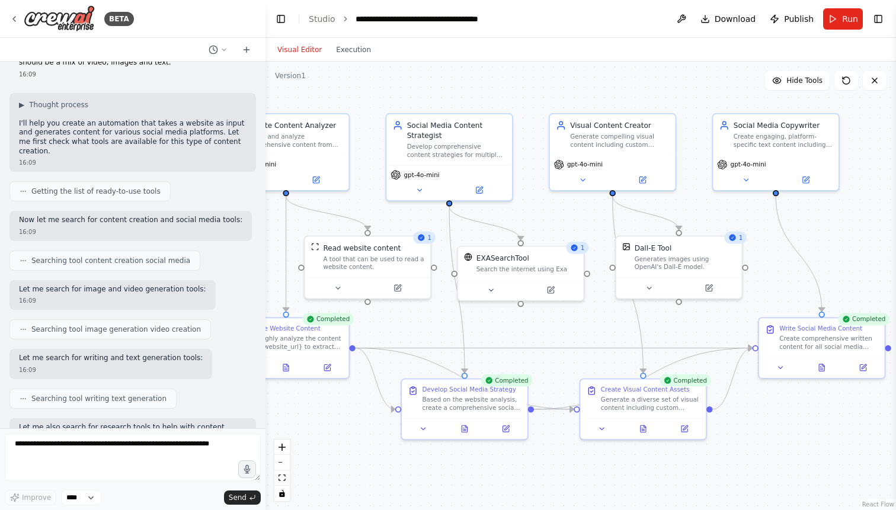
drag, startPoint x: 760, startPoint y: 328, endPoint x: 696, endPoint y: 385, distance: 86.1
click at [779, 434] on div ".deletable-edge-delete-btn { width: 20px; height: 20px; border: 0px solid #ffff…" at bounding box center [580, 286] width 630 height 449
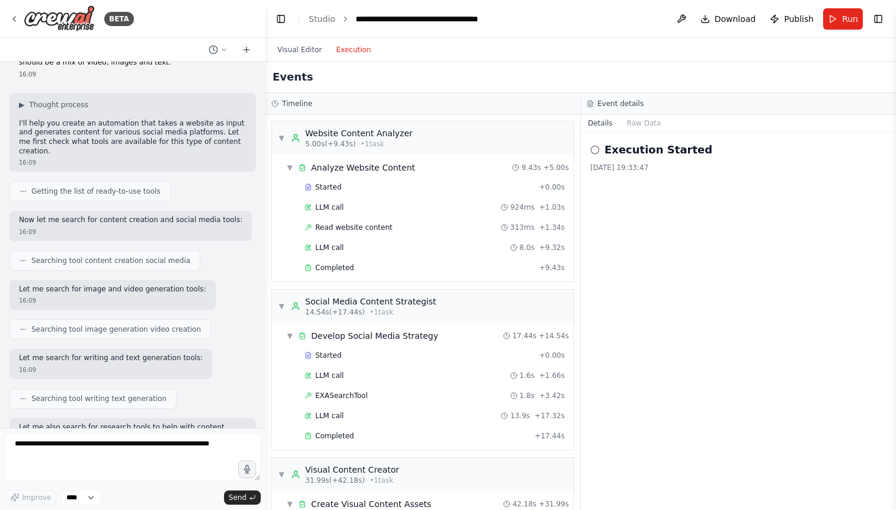
click at [353, 54] on button "Execution" at bounding box center [353, 50] width 49 height 14
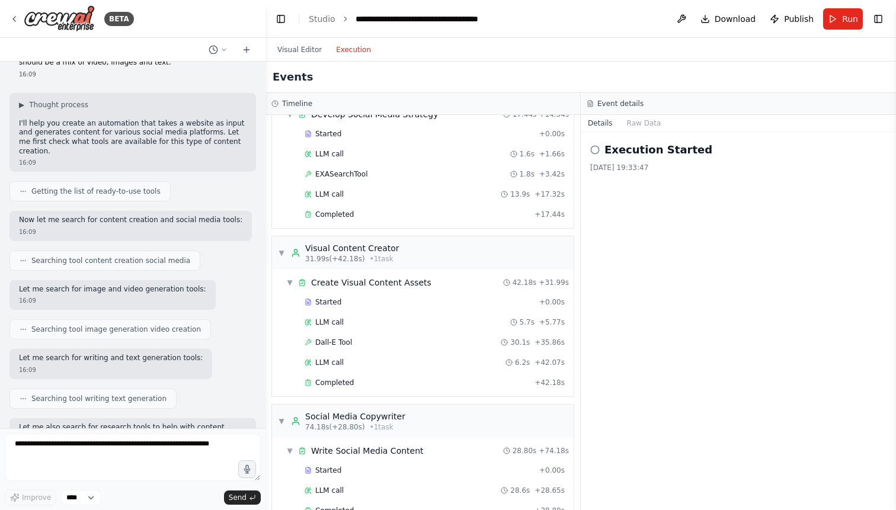
scroll to position [281, 0]
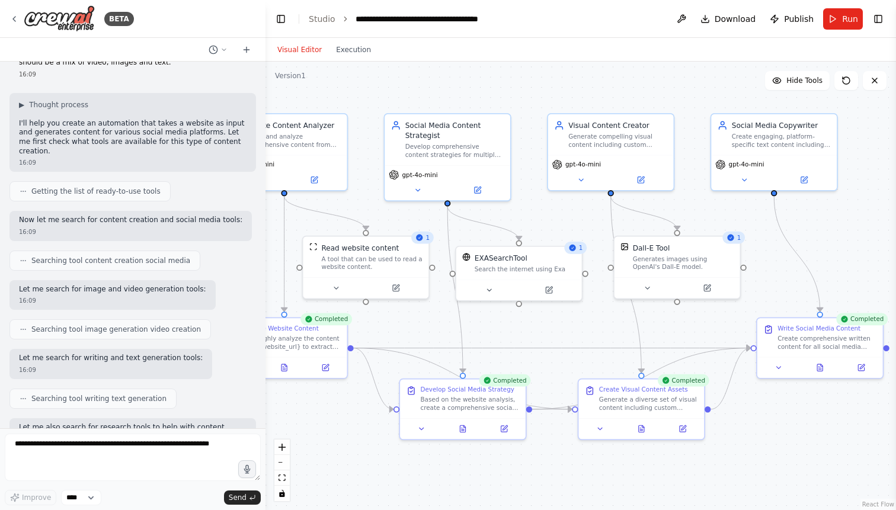
click at [317, 52] on button "Visual Editor" at bounding box center [299, 50] width 59 height 14
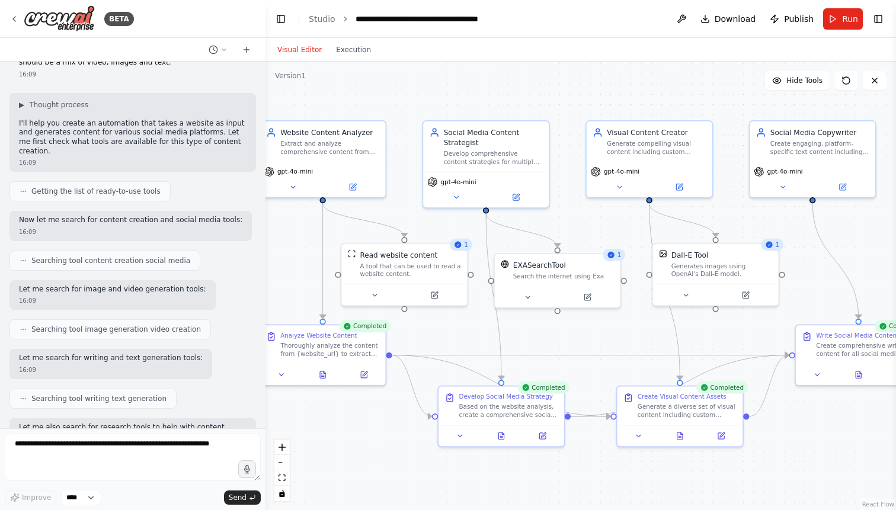
drag, startPoint x: 524, startPoint y: 328, endPoint x: 562, endPoint y: 335, distance: 38.6
click at [562, 335] on div ".deletable-edge-delete-btn { width: 20px; height: 20px; border: 0px solid #ffff…" at bounding box center [580, 286] width 630 height 449
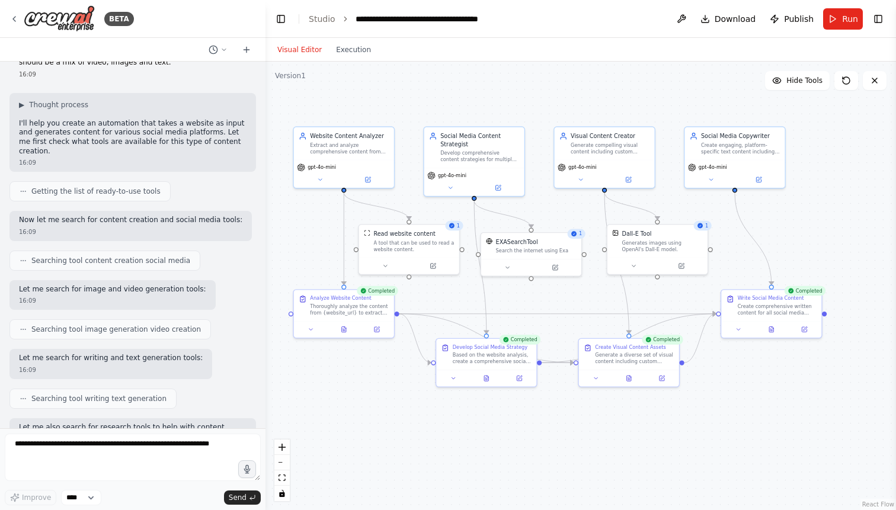
drag, startPoint x: 584, startPoint y: 334, endPoint x: 560, endPoint y: 297, distance: 44.5
click at [560, 297] on div ".deletable-edge-delete-btn { width: 20px; height: 20px; border: 0px solid #ffff…" at bounding box center [580, 286] width 630 height 449
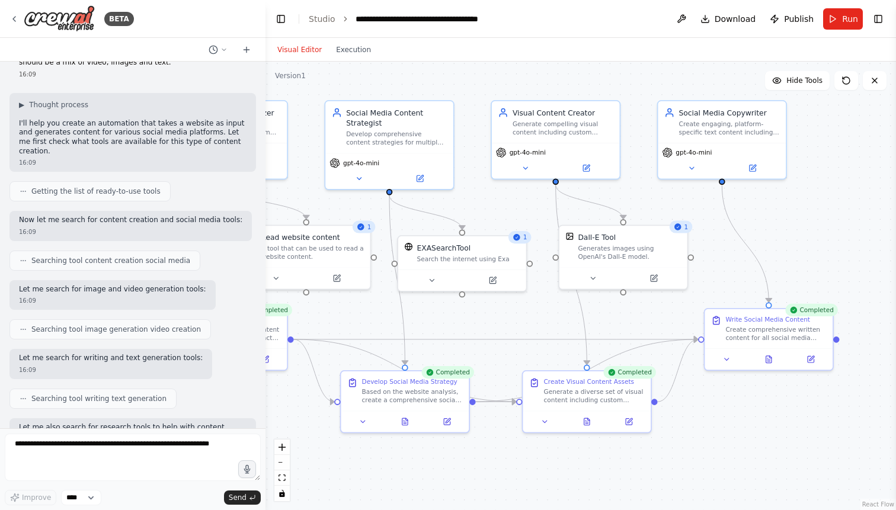
drag, startPoint x: 587, startPoint y: 297, endPoint x: 530, endPoint y: 319, distance: 61.7
click at [530, 319] on div ".deletable-edge-delete-btn { width: 20px; height: 20px; border: 0px solid #ffff…" at bounding box center [580, 286] width 630 height 449
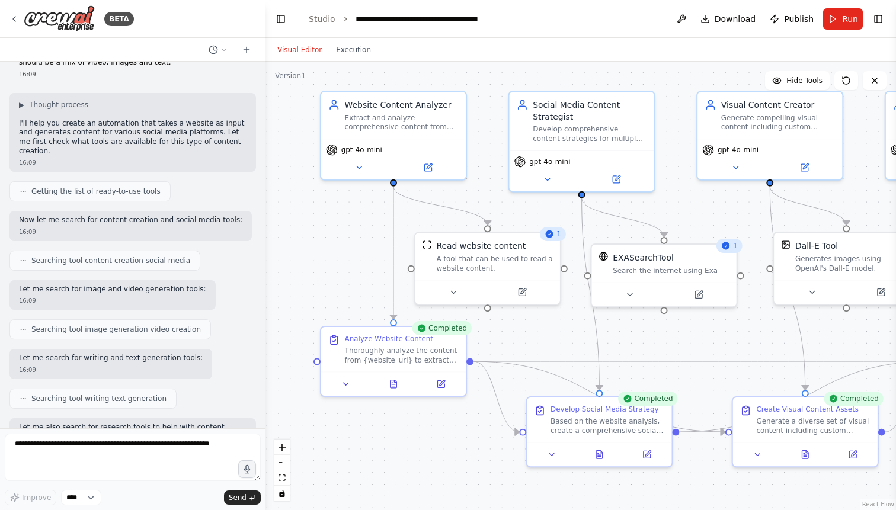
drag, startPoint x: 505, startPoint y: 316, endPoint x: 645, endPoint y: 334, distance: 141.0
click at [645, 334] on div ".deletable-edge-delete-btn { width: 20px; height: 20px; border: 0px solid #ffff…" at bounding box center [580, 286] width 630 height 449
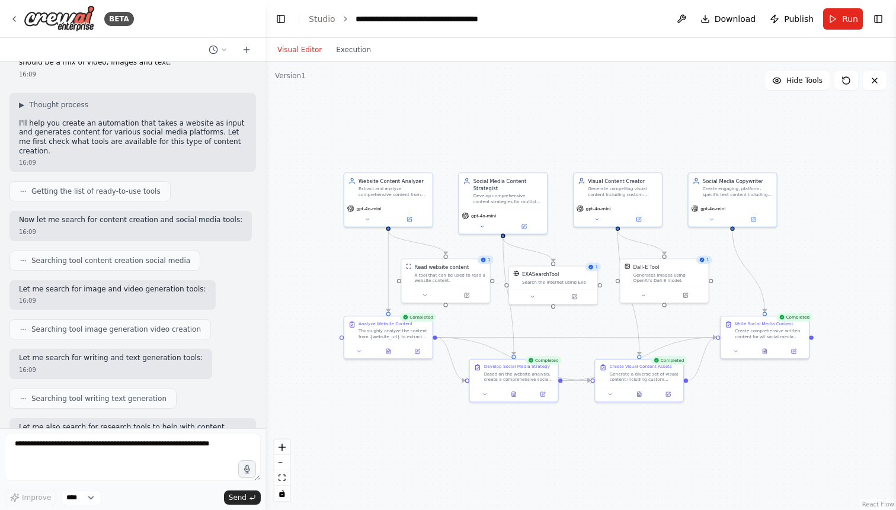
drag, startPoint x: 716, startPoint y: 334, endPoint x: 617, endPoint y: 316, distance: 99.9
click at [617, 316] on div ".deletable-edge-delete-btn { width: 20px; height: 20px; border: 0px solid #ffff…" at bounding box center [580, 286] width 630 height 449
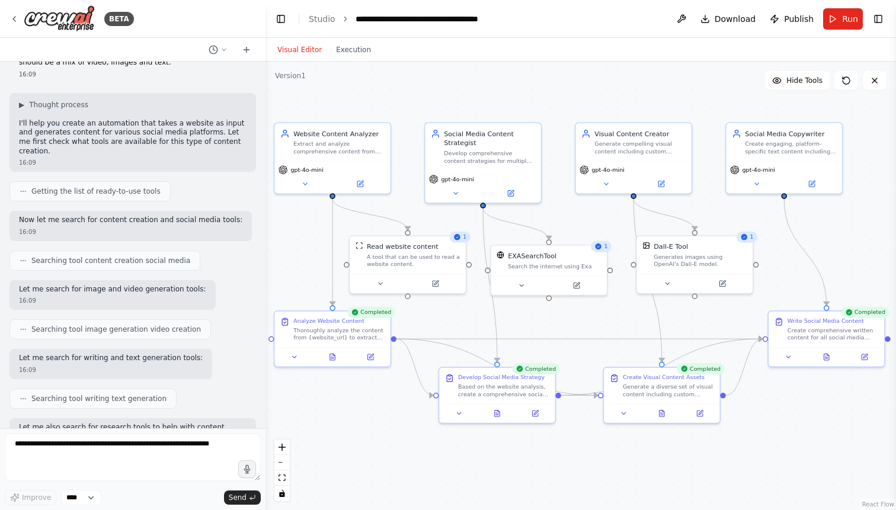
drag, startPoint x: 589, startPoint y: 314, endPoint x: 617, endPoint y: 317, distance: 28.0
click at [617, 317] on div ".deletable-edge-delete-btn { width: 20px; height: 20px; border: 0px solid #ffff…" at bounding box center [580, 286] width 630 height 449
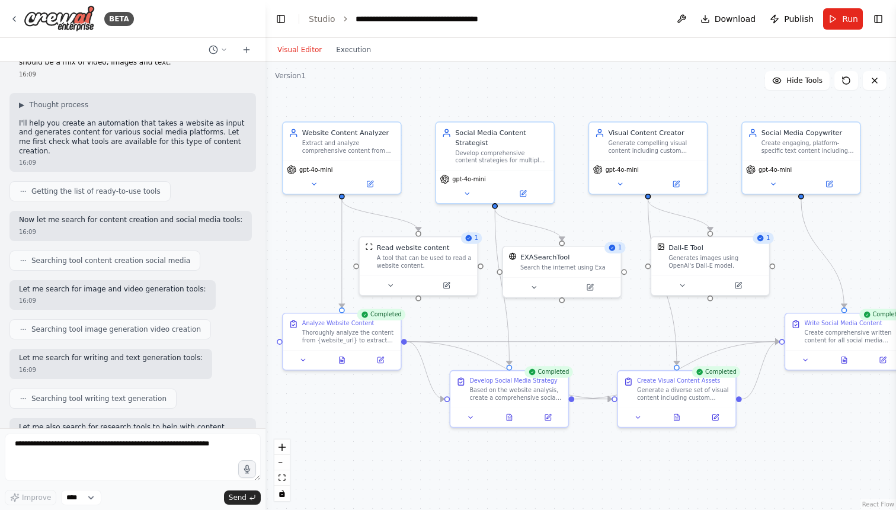
drag, startPoint x: 610, startPoint y: 318, endPoint x: 625, endPoint y: 321, distance: 14.4
click at [625, 321] on div ".deletable-edge-delete-btn { width: 20px; height: 20px; border: 0px solid #ffff…" at bounding box center [580, 286] width 630 height 449
click at [397, 282] on button at bounding box center [390, 283] width 54 height 11
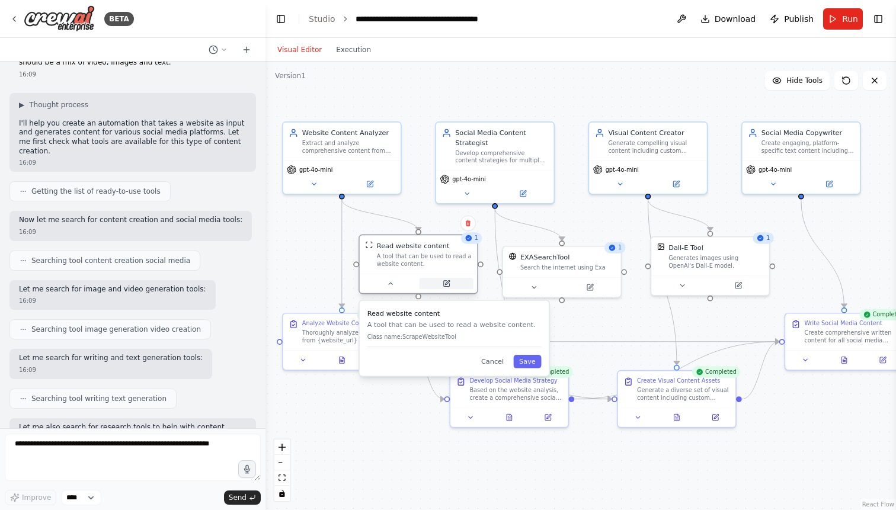
click at [449, 285] on icon at bounding box center [446, 284] width 6 height 6
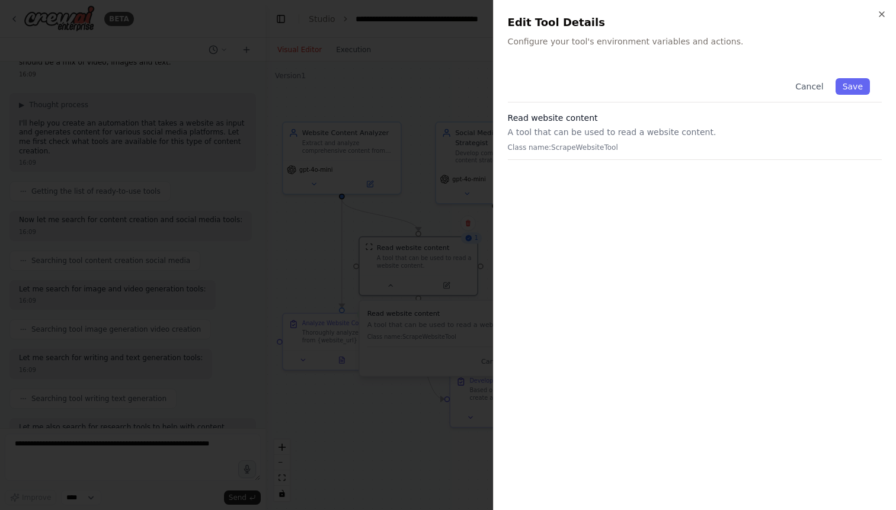
click at [558, 127] on p "A tool that can be used to read a website content." at bounding box center [695, 132] width 374 height 12
click at [881, 11] on icon "button" at bounding box center [881, 13] width 9 height 9
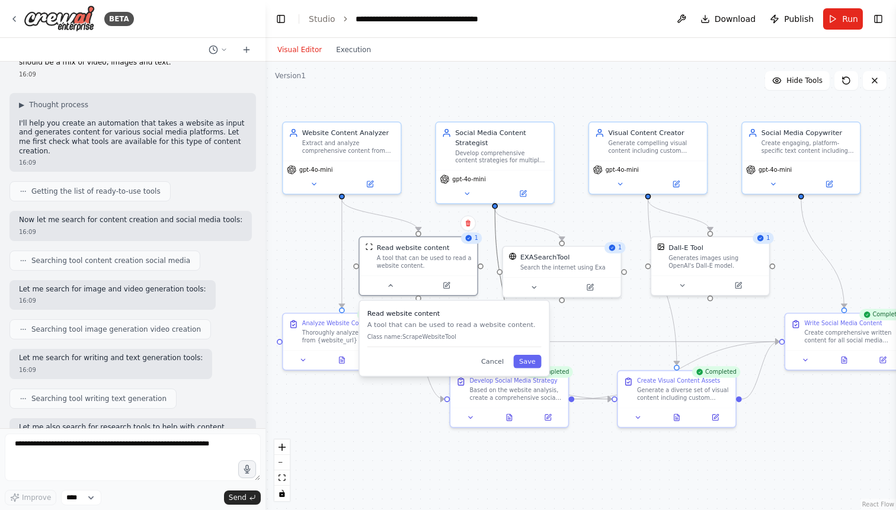
click at [498, 286] on icon "Edge from 1674036e-f0fa-4882-b6da-43e545ff5878 to 8023a25b-01c4-41f0-9531-07b6b…" at bounding box center [502, 287] width 14 height 156
click at [499, 362] on button "Cancel" at bounding box center [492, 362] width 34 height 14
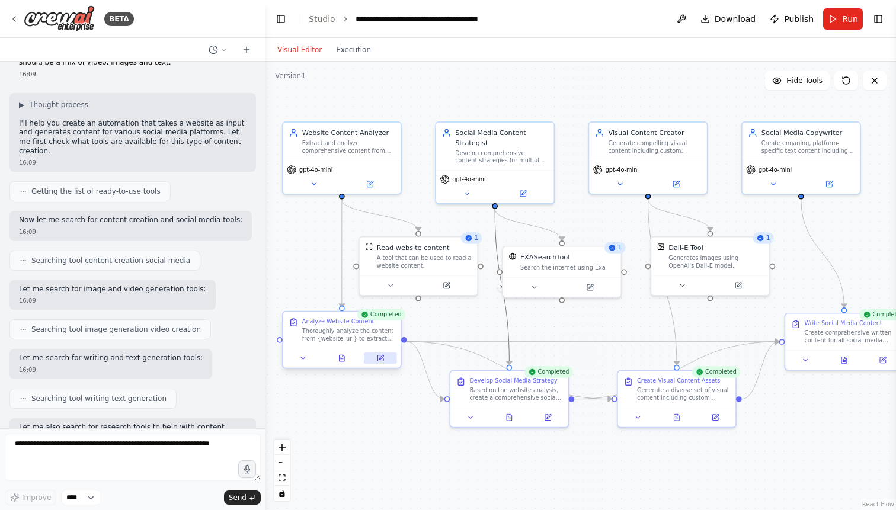
click at [383, 358] on icon at bounding box center [380, 359] width 6 height 6
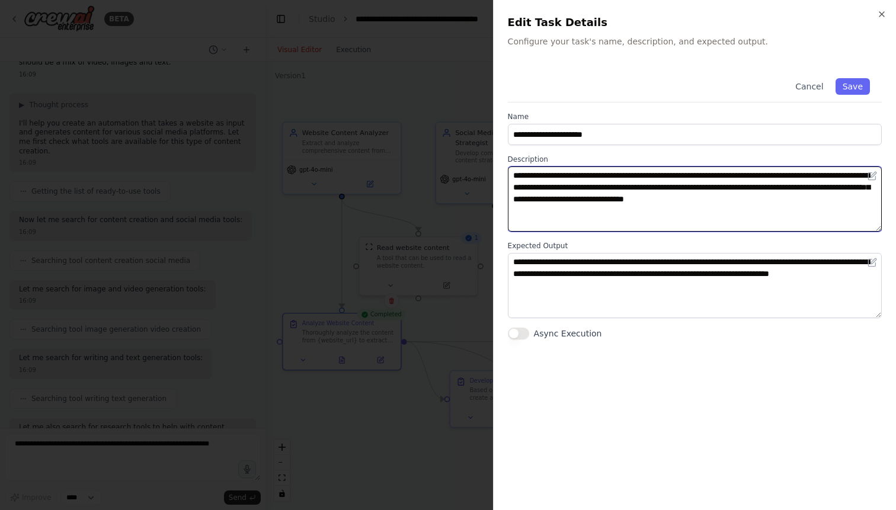
drag, startPoint x: 514, startPoint y: 173, endPoint x: 629, endPoint y: 223, distance: 125.8
click at [629, 223] on textarea "**********" at bounding box center [695, 198] width 374 height 65
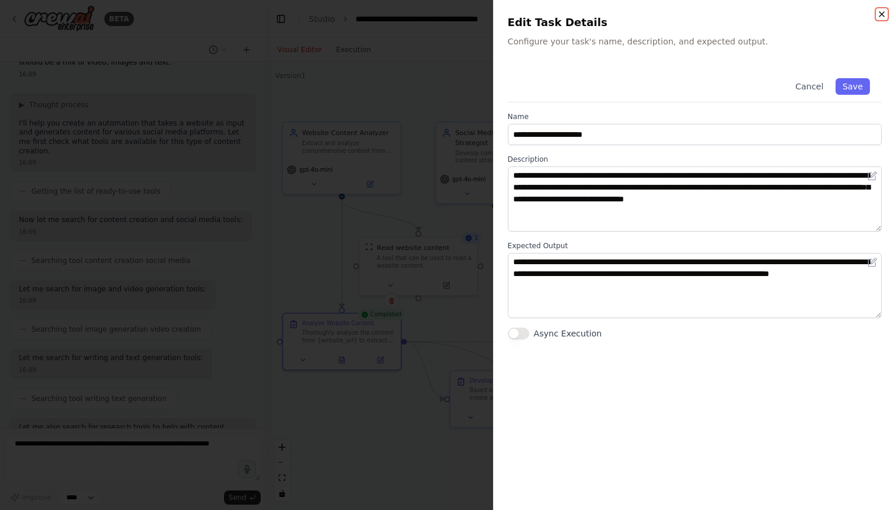
click at [880, 17] on icon "button" at bounding box center [881, 13] width 9 height 9
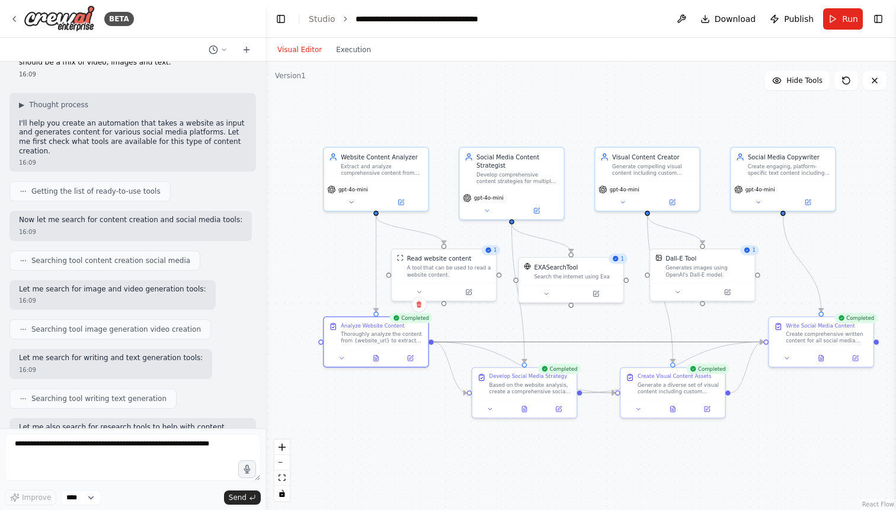
drag, startPoint x: 633, startPoint y: 338, endPoint x: 627, endPoint y: 340, distance: 6.2
click at [627, 342] on icon "Edge from 151e0f7a-eae9-4071-b942-28598002ce8b to 0fe878a0-50c4-4304-8b0b-04b14…" at bounding box center [599, 342] width 330 height 0
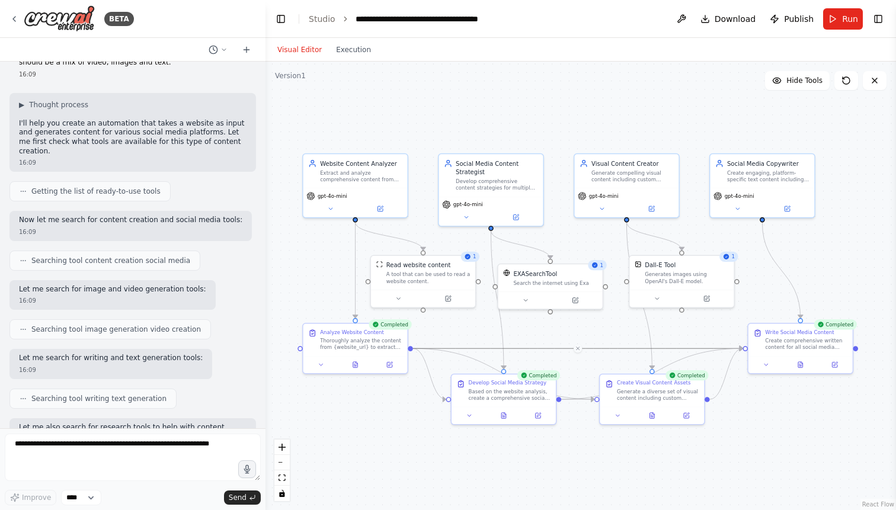
drag, startPoint x: 628, startPoint y: 326, endPoint x: 607, endPoint y: 333, distance: 22.5
click at [607, 333] on div ".deletable-edge-delete-btn { width: 20px; height: 20px; border: 0px solid #ffff…" at bounding box center [580, 286] width 630 height 449
